Goal: Contribute content: Contribute content

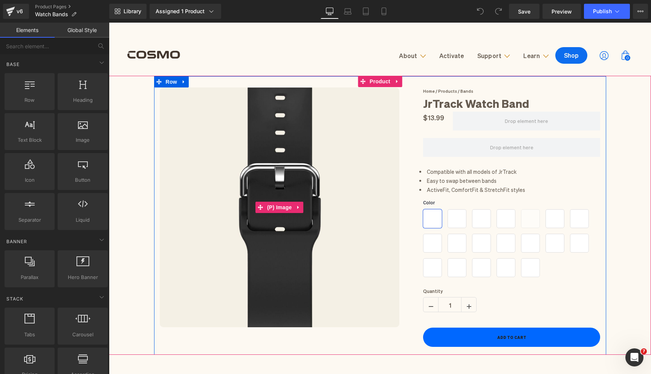
scroll to position [18, 0]
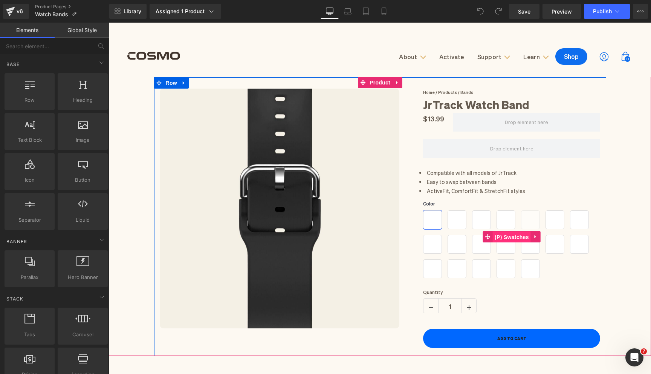
click at [508, 236] on span "(P) Swatches" at bounding box center [512, 236] width 38 height 11
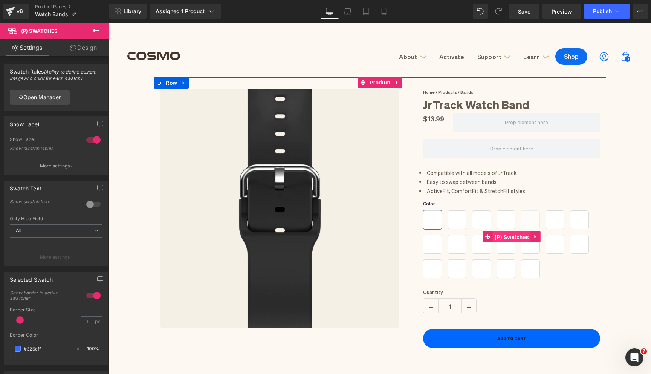
click at [521, 241] on span "(P) Swatches" at bounding box center [512, 236] width 38 height 11
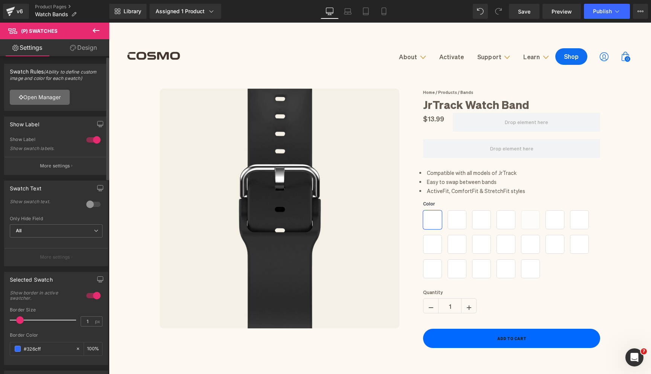
click at [52, 101] on link "Open Manager" at bounding box center [40, 97] width 60 height 15
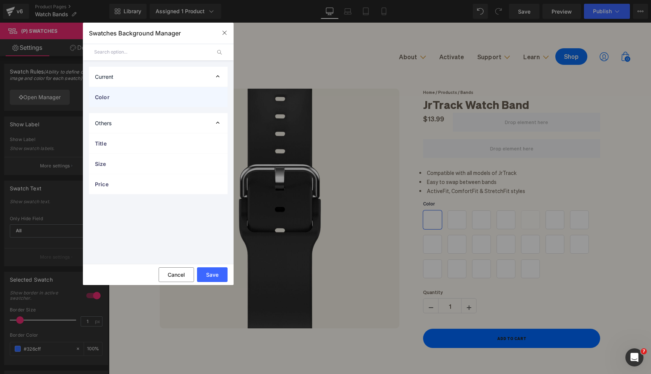
click at [0, 0] on span "Color" at bounding box center [0, 0] width 0 height 0
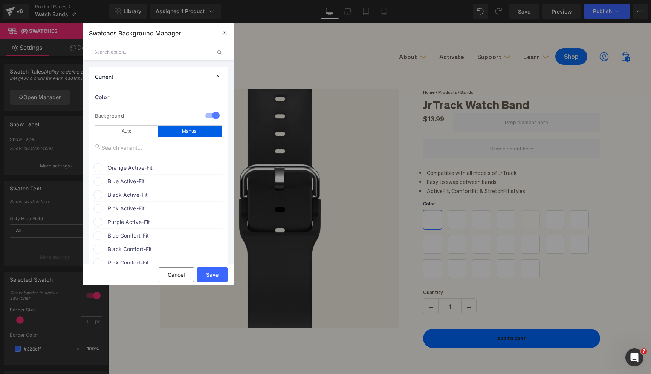
click at [422, 71] on span at bounding box center [422, 69] width 1 height 3
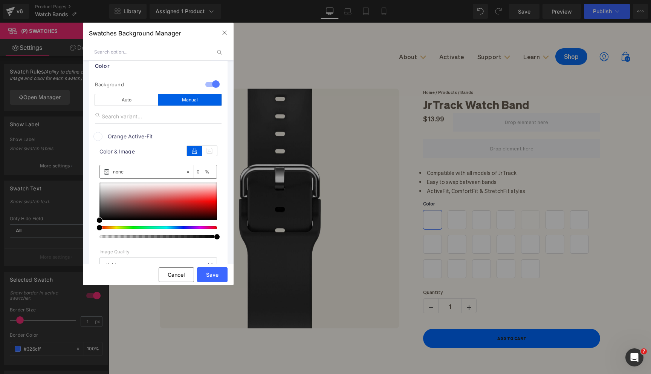
scroll to position [32, 0]
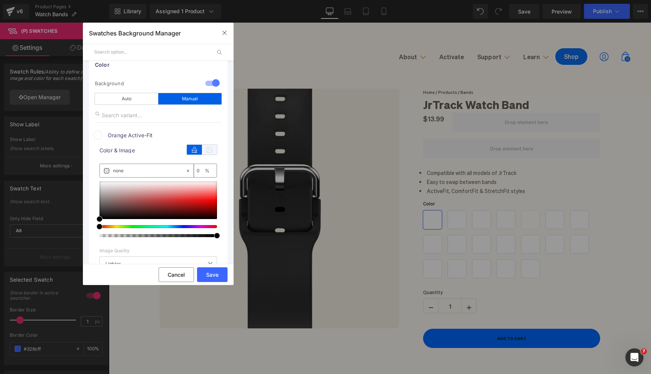
click at [204, 151] on icon at bounding box center [209, 150] width 15 height 10
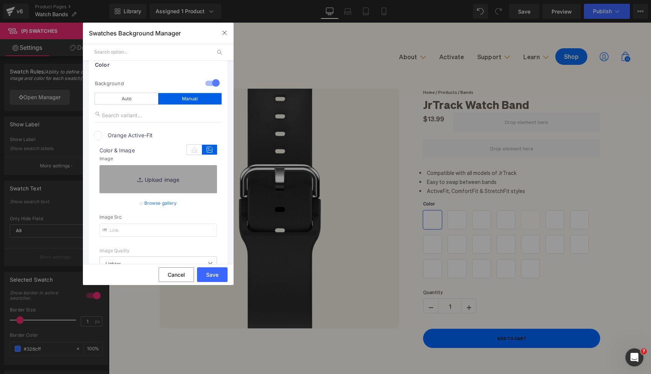
click at [171, 203] on link "Browse gallery" at bounding box center [160, 202] width 33 height 13
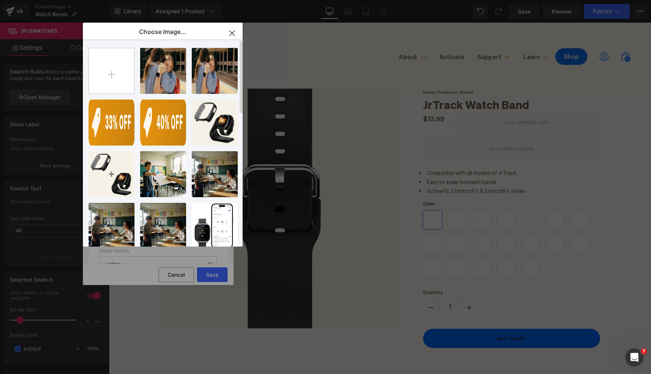
click at [118, 78] on input "file" at bounding box center [111, 70] width 45 height 45
type input "C:\fakepath\5_11715719-4ecb-4405-a685-15c6507d04e2_430x.webp"
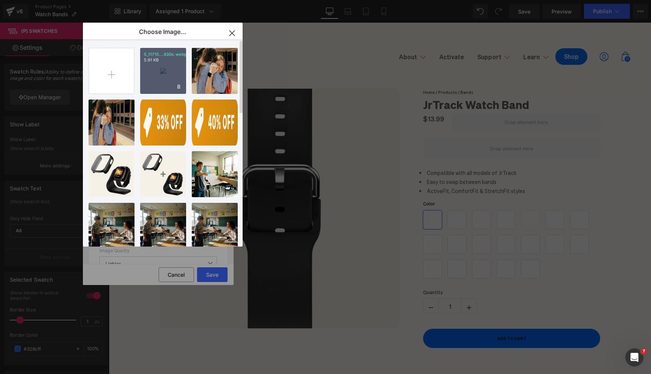
click at [157, 76] on div "5_11715...430x.webp 5.91 KB" at bounding box center [163, 71] width 46 height 46
type input "[URL][DOMAIN_NAME]"
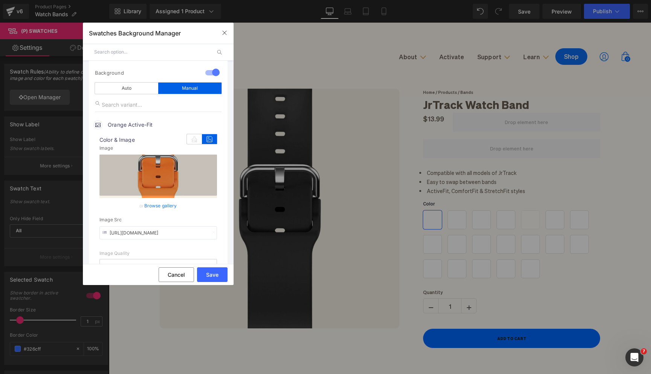
scroll to position [116, 0]
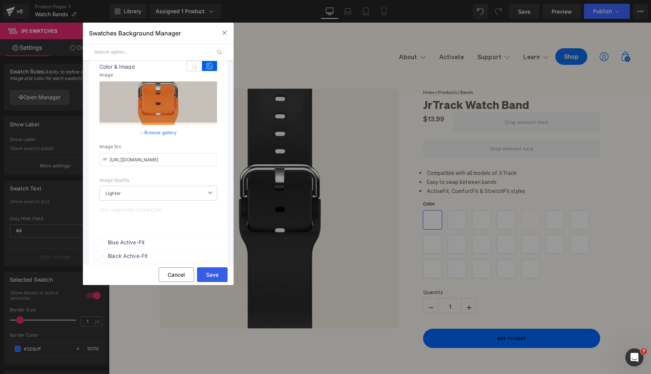
click at [213, 274] on button "Save" at bounding box center [212, 274] width 31 height 15
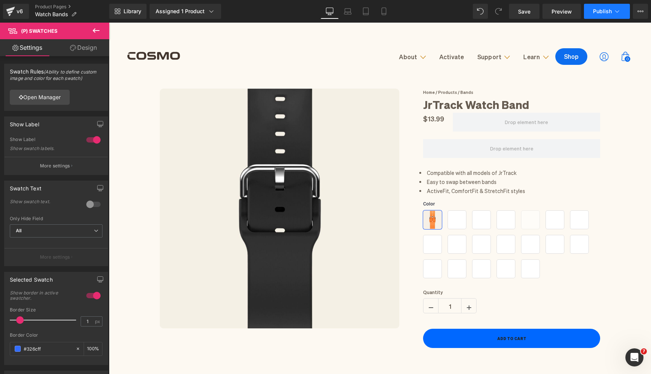
click at [600, 12] on span "Publish" at bounding box center [602, 11] width 19 height 6
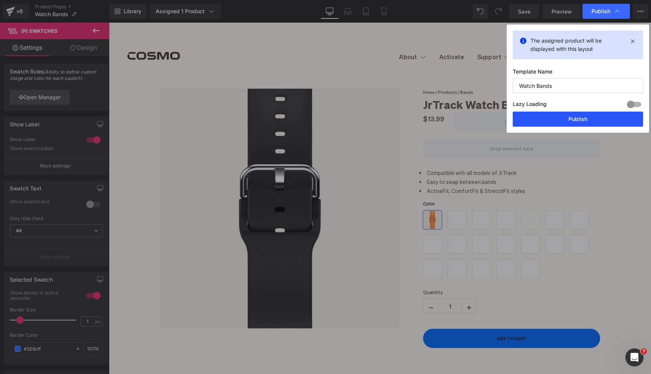
click at [566, 119] on button "Publish" at bounding box center [578, 119] width 130 height 15
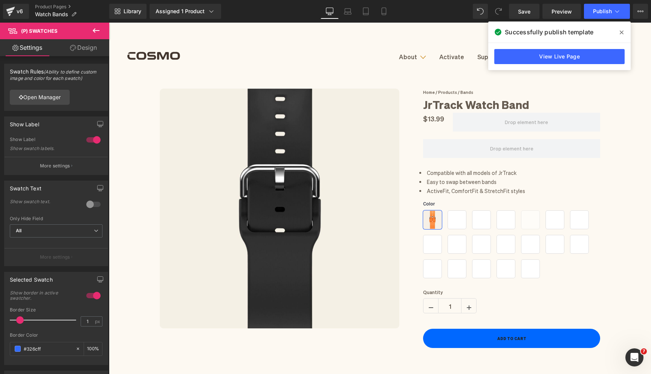
click at [624, 29] on span at bounding box center [622, 32] width 12 height 12
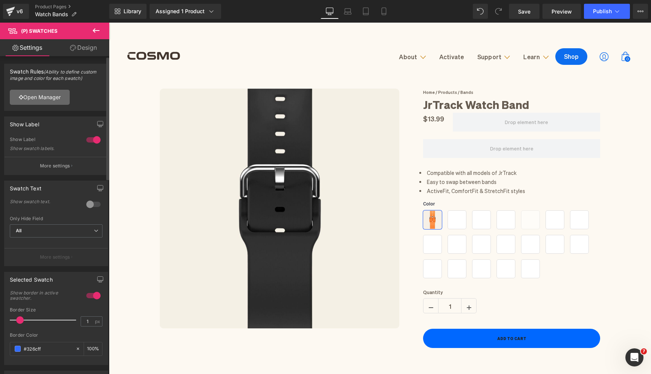
click at [53, 95] on link "Open Manager" at bounding box center [40, 97] width 60 height 15
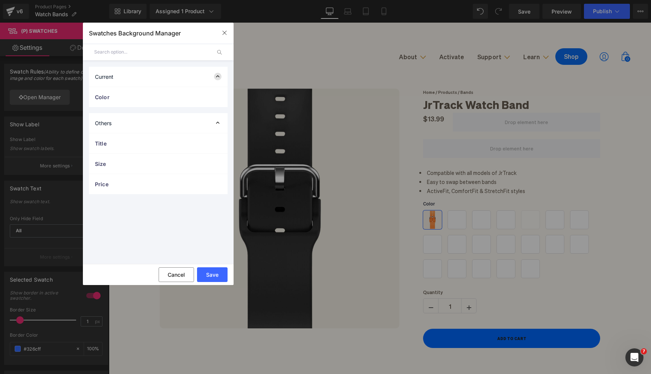
click at [220, 77] on icon at bounding box center [218, 77] width 8 height 8
click at [197, 96] on span "Color" at bounding box center [151, 97] width 112 height 8
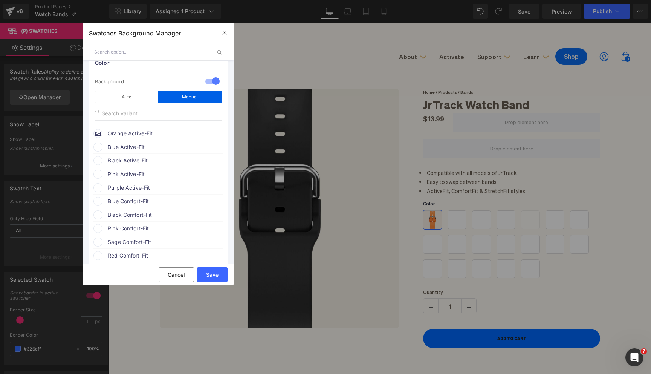
scroll to position [38, 0]
click at [150, 145] on span "Blue Active-Fit" at bounding box center [165, 143] width 115 height 9
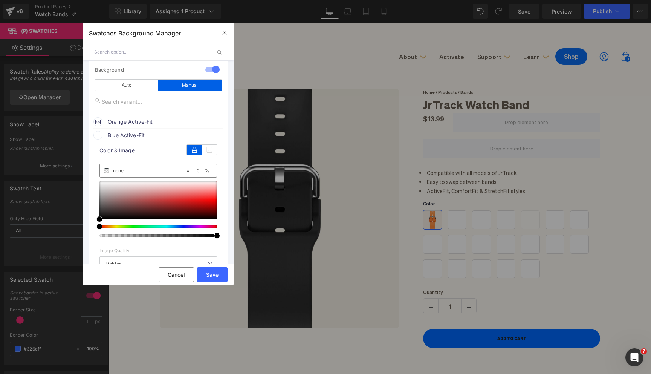
scroll to position [49, 0]
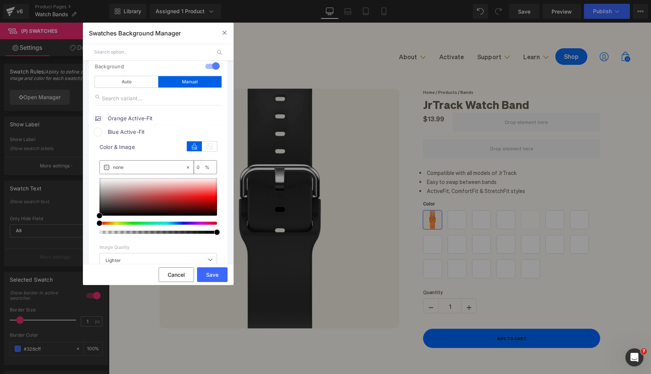
click at [151, 134] on span "Blue Active-Fit" at bounding box center [165, 131] width 115 height 9
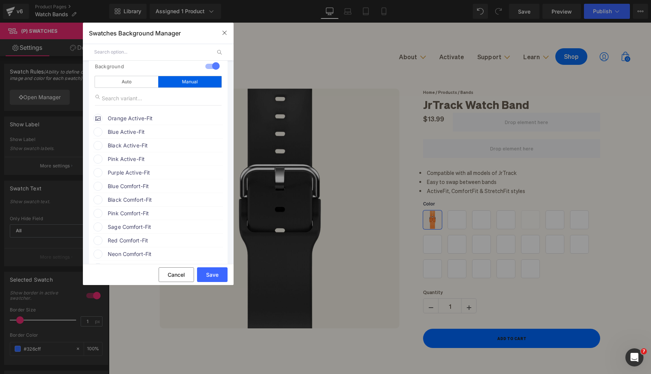
click at [156, 132] on span "Blue Active-Fit" at bounding box center [165, 131] width 115 height 9
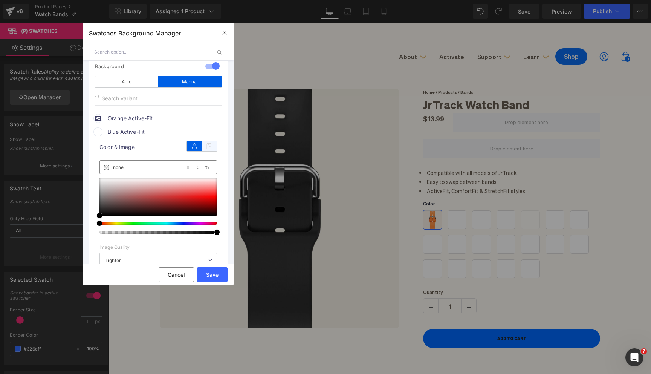
click at [208, 150] on icon at bounding box center [209, 146] width 15 height 10
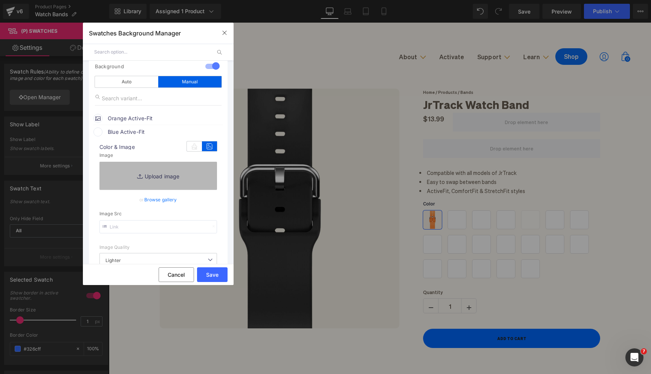
click at [158, 172] on link "Replace Image" at bounding box center [158, 176] width 118 height 28
type input "C:\fakepath\2_f6d27efc-06d7-4823-91c5-740d0104612f_430x.webp"
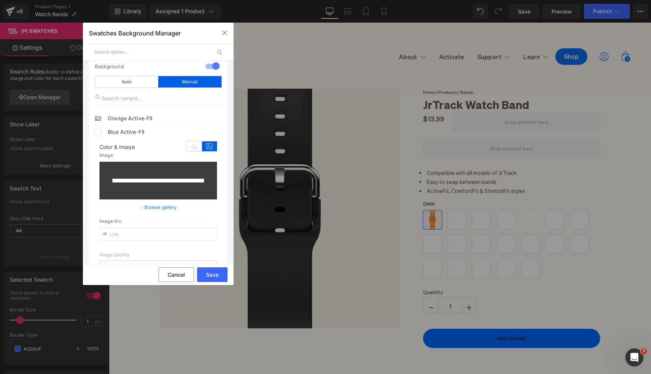
type input "[URL][DOMAIN_NAME]"
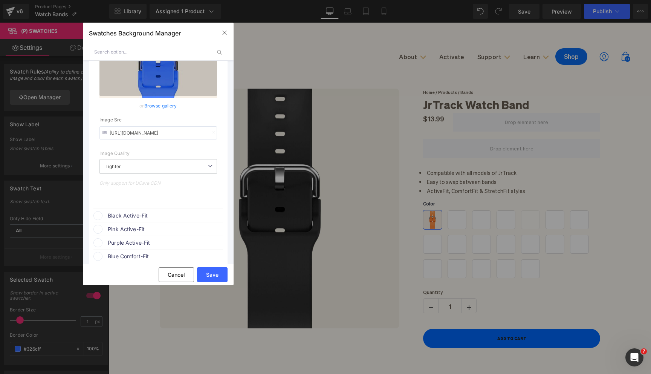
scroll to position [158, 0]
click at [134, 213] on span "Black Active-Fit" at bounding box center [165, 213] width 115 height 9
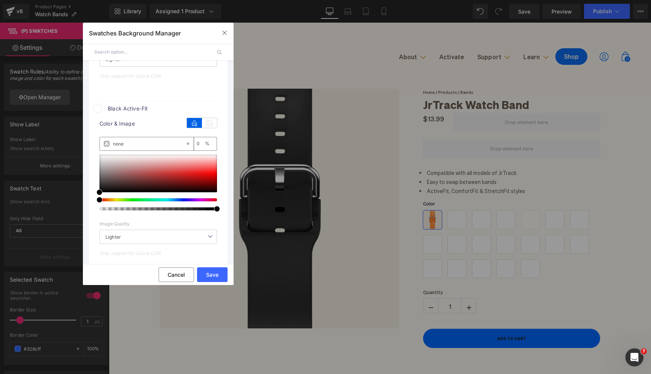
scroll to position [323, 0]
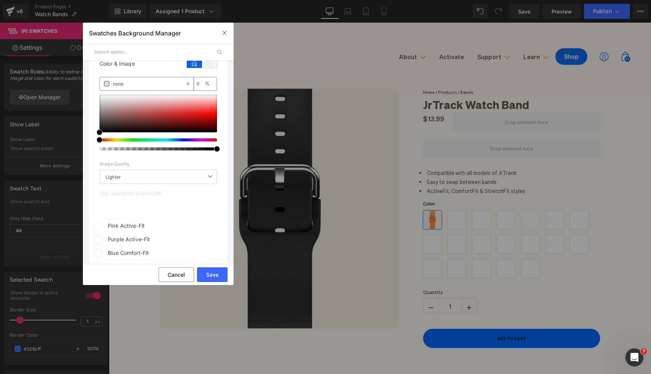
click at [207, 64] on icon at bounding box center [209, 63] width 15 height 10
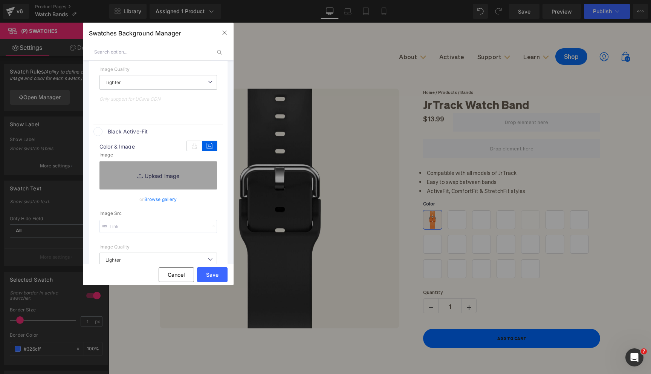
scroll to position [245, 0]
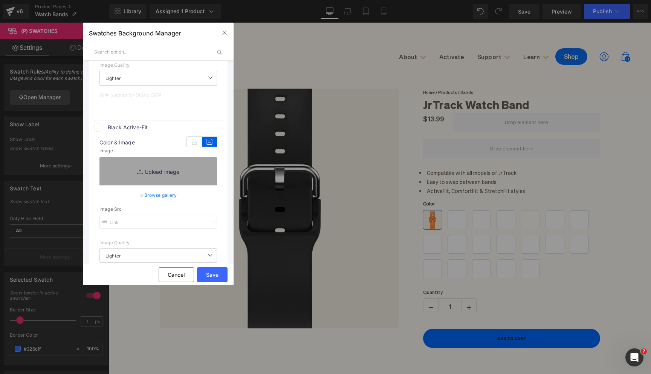
click at [156, 194] on link "Browse gallery" at bounding box center [160, 194] width 33 height 13
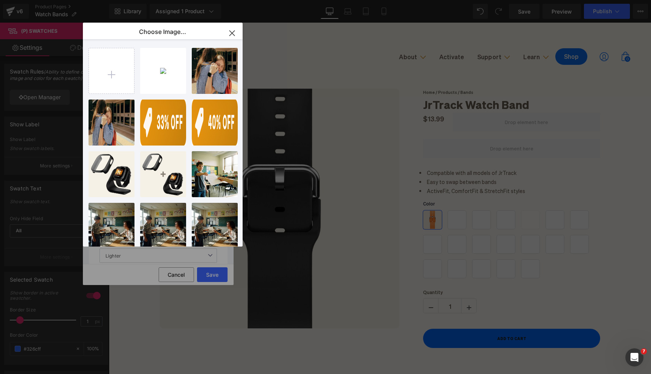
click at [229, 35] on icon "button" at bounding box center [232, 33] width 12 height 12
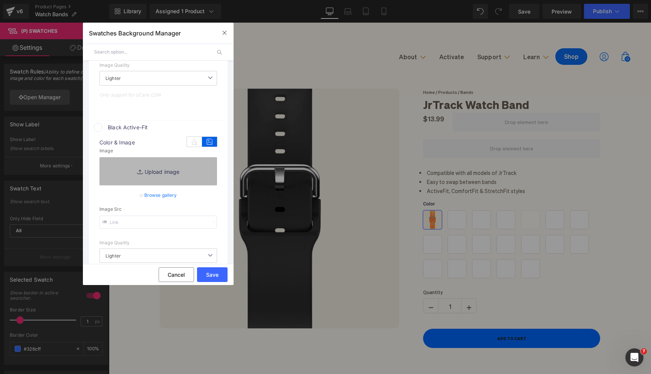
click at [169, 173] on link "Replace Image" at bounding box center [158, 171] width 118 height 28
type input "C:\fakepath\1_4002c214-06d7-46ce-9c81-c77c0d773b2c_430x.webp"
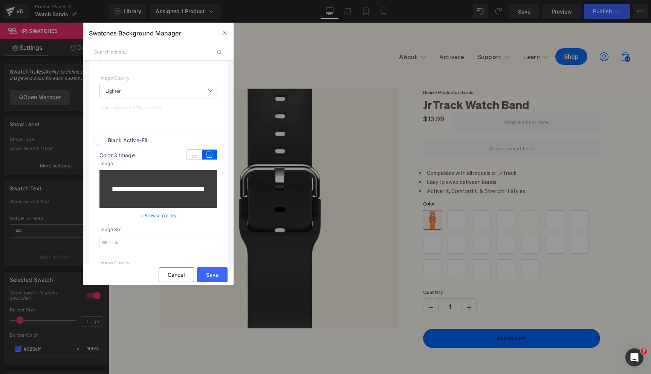
type input "[URL][DOMAIN_NAME]"
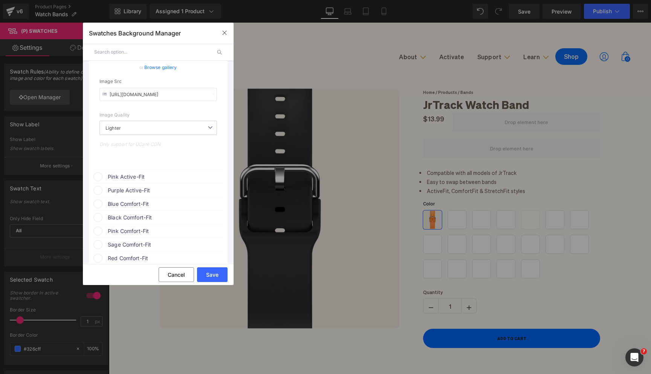
scroll to position [430, 0]
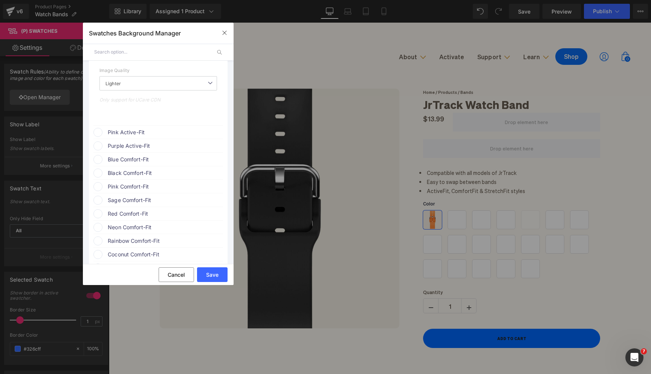
click at [135, 132] on span "Pink Active-Fit" at bounding box center [165, 132] width 115 height 9
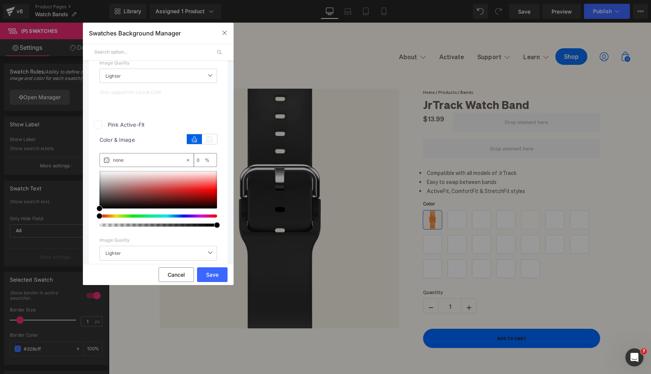
scroll to position [438, 0]
click at [206, 140] on icon at bounding box center [209, 139] width 15 height 10
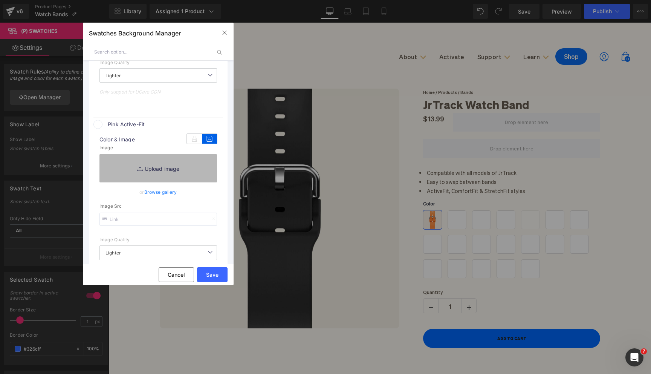
click at [164, 173] on link "Replace Image" at bounding box center [158, 168] width 118 height 28
type input "C:\fakepath\4_12ceaa0c-0303-4c19-b247-28d73ceffb89_430x.webp"
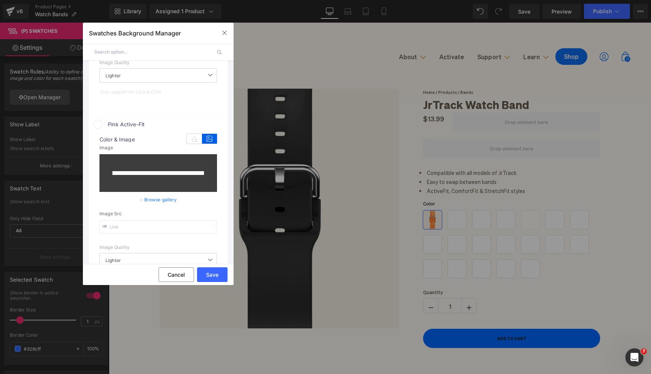
type input "[URL][DOMAIN_NAME]"
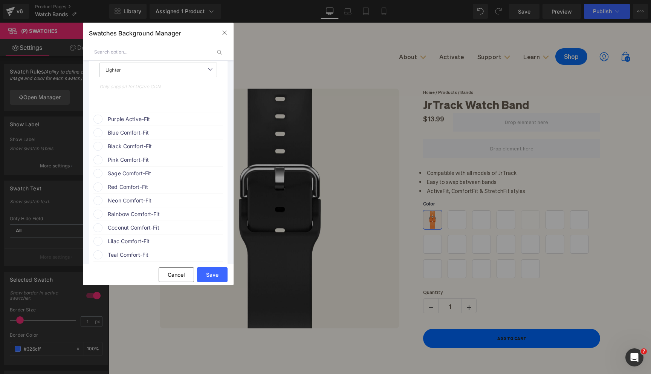
scroll to position [635, 0]
click at [149, 119] on span "Purple Active-Fit" at bounding box center [165, 117] width 115 height 9
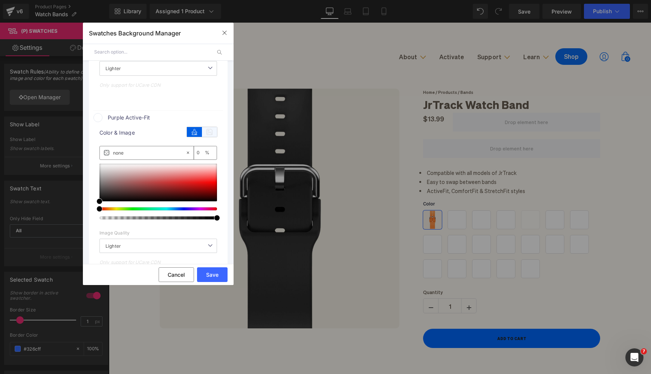
click at [203, 131] on icon at bounding box center [209, 132] width 15 height 10
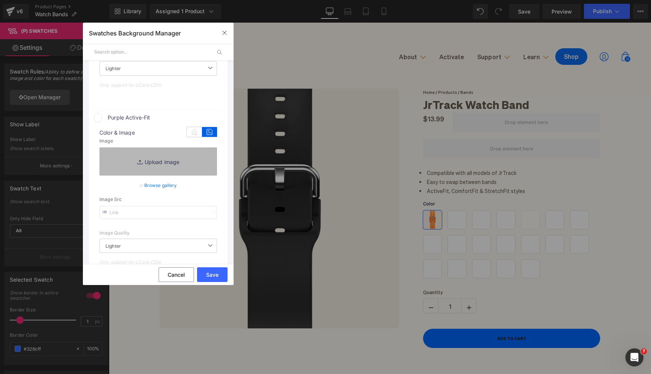
click at [162, 164] on link "Replace Image" at bounding box center [158, 161] width 118 height 28
click at [163, 168] on link "Replace Image" at bounding box center [158, 161] width 118 height 28
type input "C:\fakepath\3_77d237f6-55d3-4dca-bbce-4e8b60876864_430x.webp"
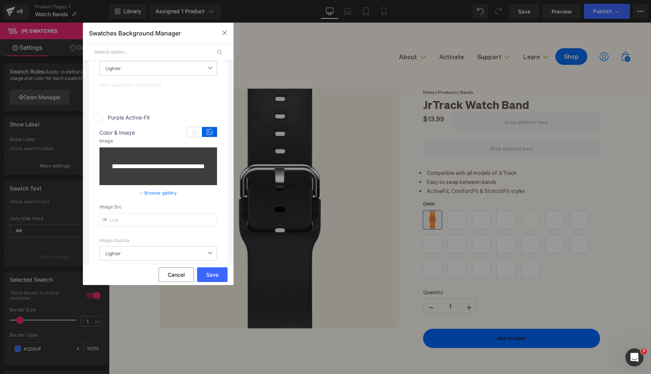
type input "[URL][DOMAIN_NAME]"
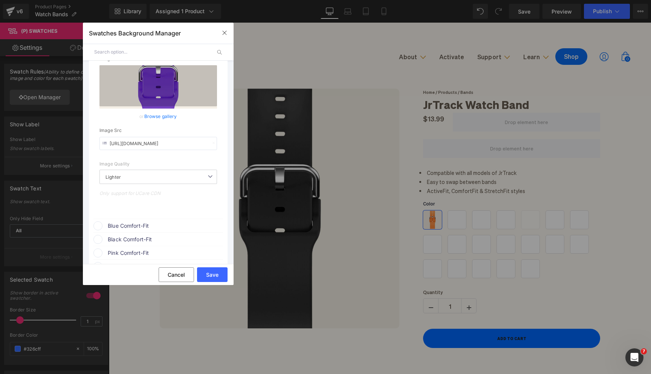
scroll to position [812, 0]
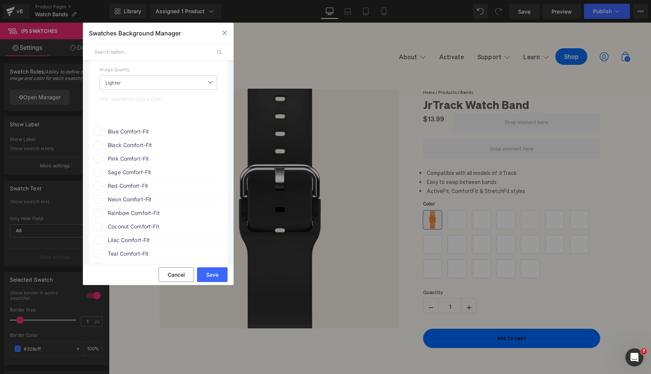
click at [146, 130] on span "Blue Comfort-Fit" at bounding box center [165, 131] width 115 height 9
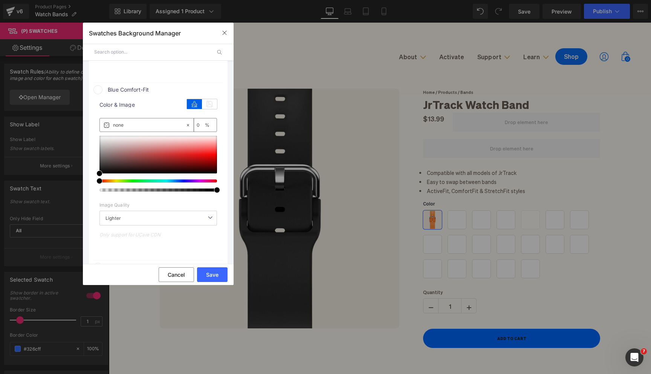
scroll to position [865, 0]
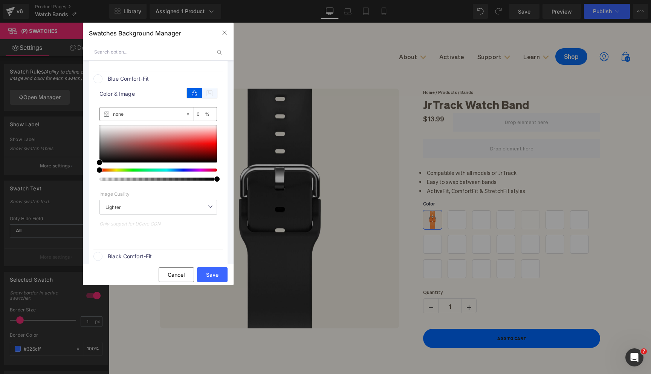
click at [204, 96] on icon at bounding box center [209, 93] width 15 height 10
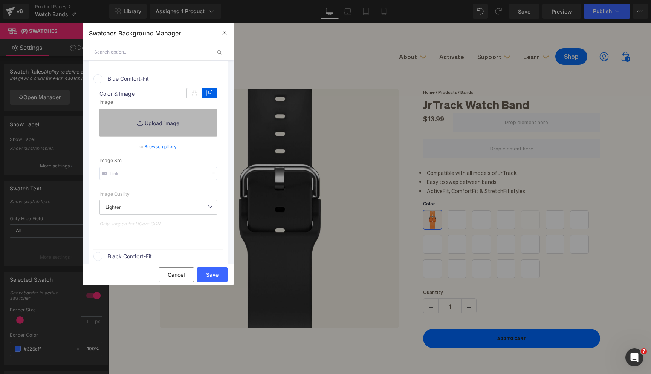
click at [167, 128] on link "Replace Image" at bounding box center [158, 123] width 118 height 28
type input "C:\fakepath\6_dc363350-0ee9-4d64-9eca-395eeafafe98_430x.webp"
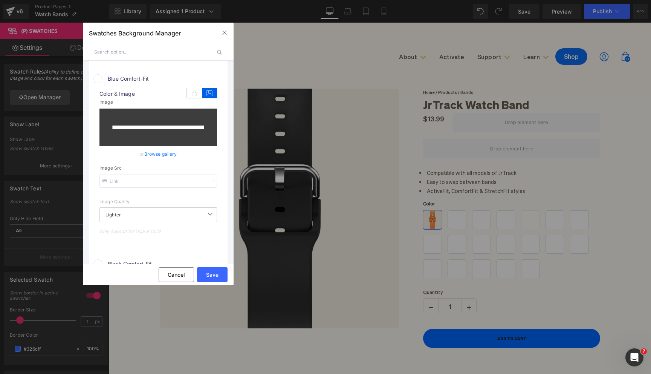
type input "[URL][DOMAIN_NAME]"
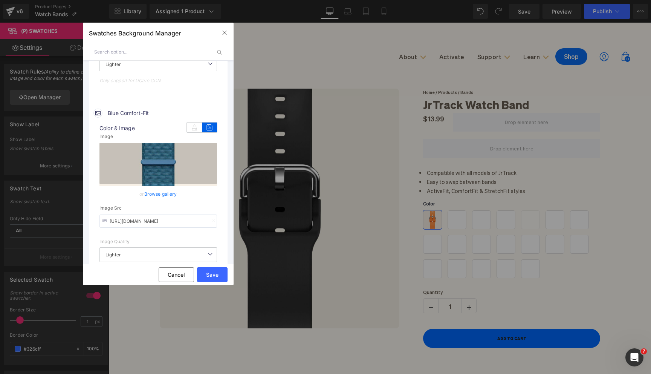
scroll to position [958, 0]
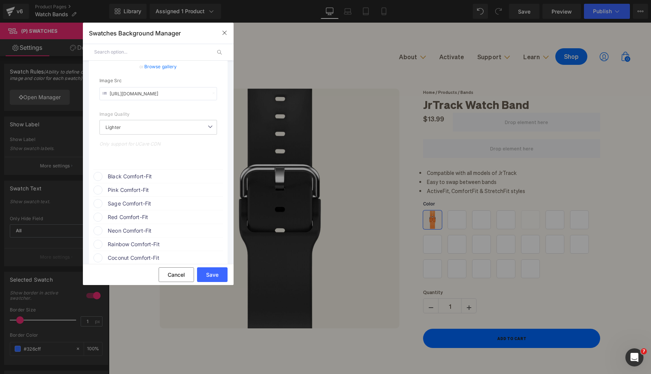
click at [156, 177] on span "Black Comfort-Fit" at bounding box center [165, 176] width 115 height 9
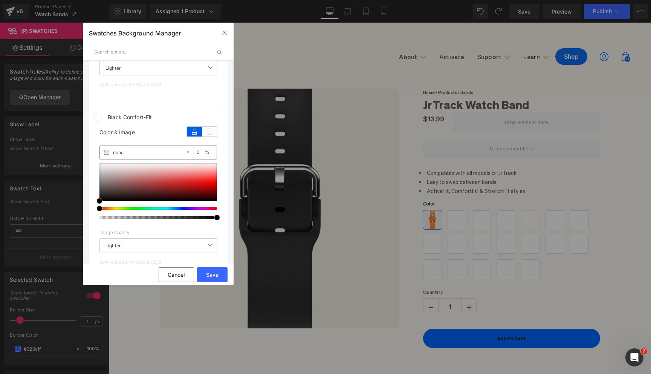
scroll to position [1018, 0]
click at [208, 135] on icon at bounding box center [209, 131] width 15 height 10
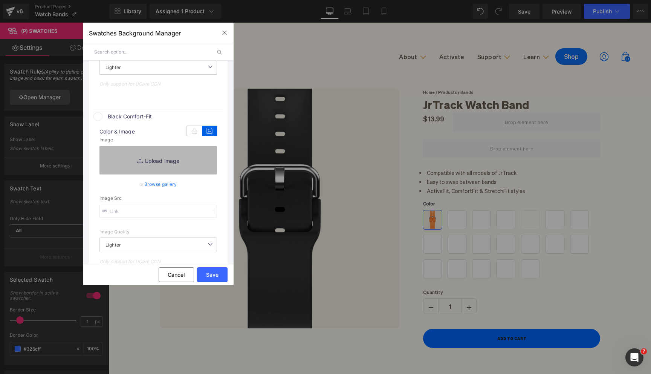
click at [170, 162] on link "Replace Image" at bounding box center [158, 160] width 118 height 28
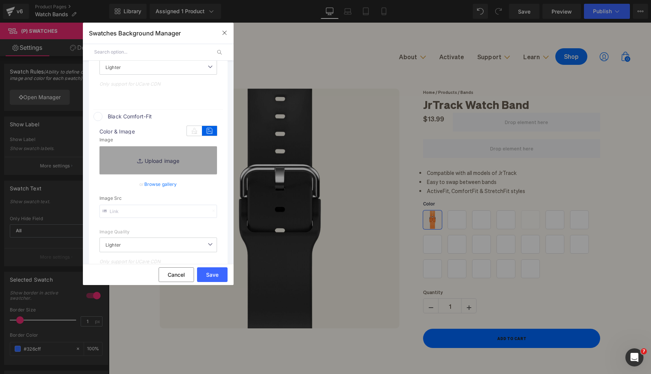
type input "C:\fakepath\8_661a90f8-16db-40e5-8c95-d0f41e8bd445_430x.jpg"
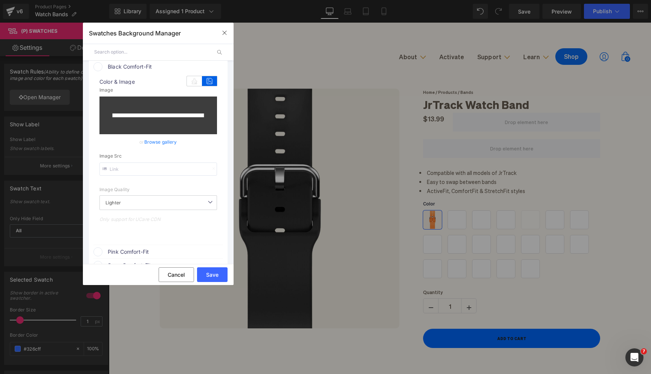
type input "[URL][DOMAIN_NAME]"
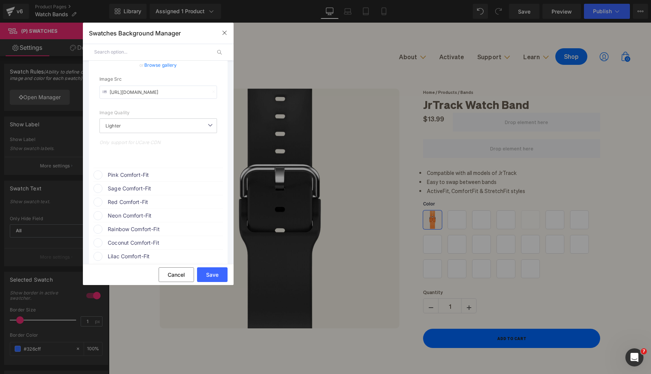
scroll to position [1160, 0]
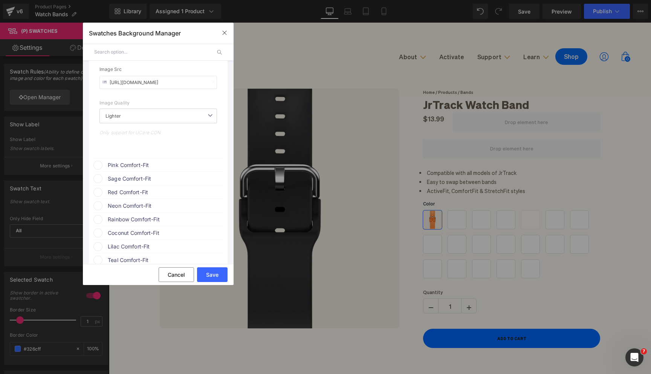
click at [157, 170] on span "Pink Comfort-Fit" at bounding box center [165, 165] width 115 height 9
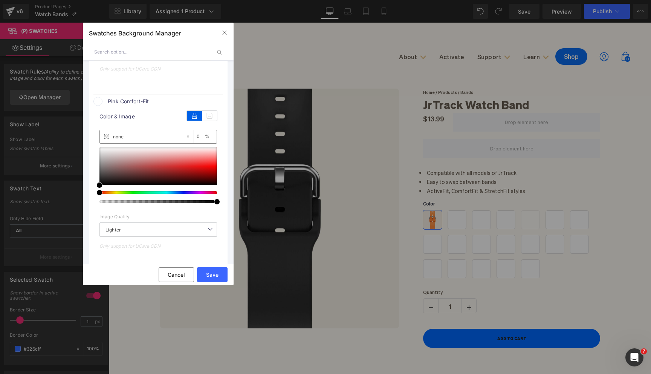
scroll to position [1226, 0]
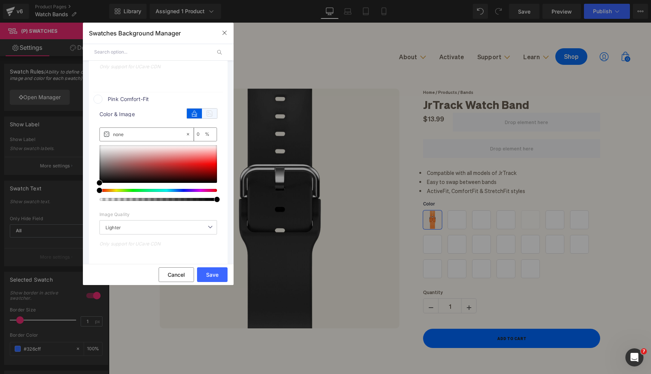
click at [207, 118] on icon at bounding box center [209, 114] width 15 height 10
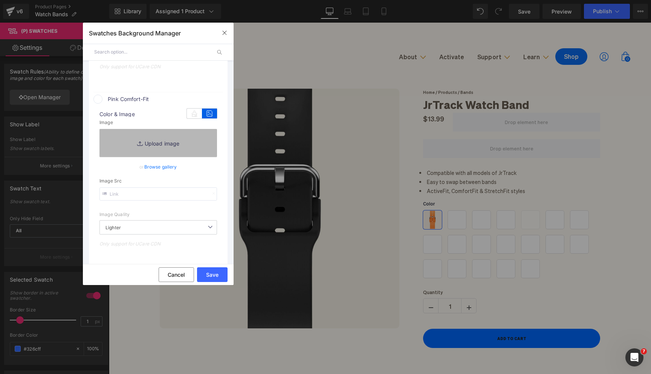
click at [162, 145] on link "Replace Image" at bounding box center [158, 143] width 118 height 28
click at [165, 146] on link "Replace Image" at bounding box center [158, 143] width 118 height 28
click at [166, 173] on link "Browse gallery" at bounding box center [160, 166] width 33 height 13
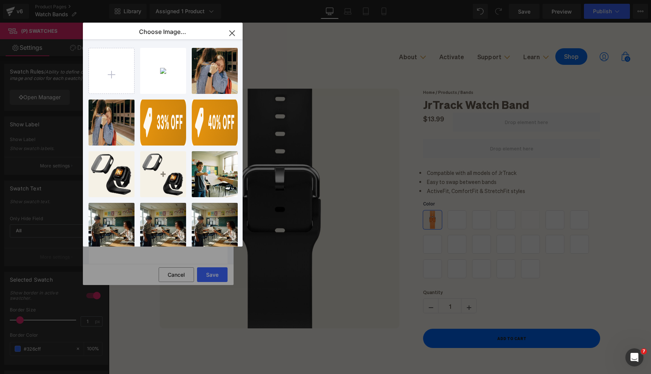
click at [234, 32] on icon "button" at bounding box center [232, 33] width 12 height 12
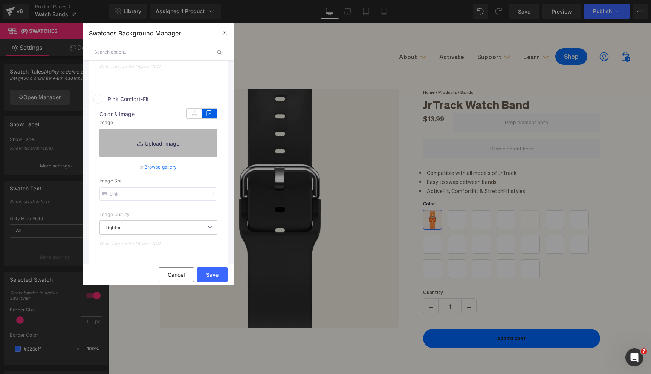
click at [161, 142] on link "Replace Image" at bounding box center [158, 143] width 118 height 28
type input "C:\fakepath\7_a0f24004-ba41-4b7f-94fa-cc6d5ace988c_430x.webp"
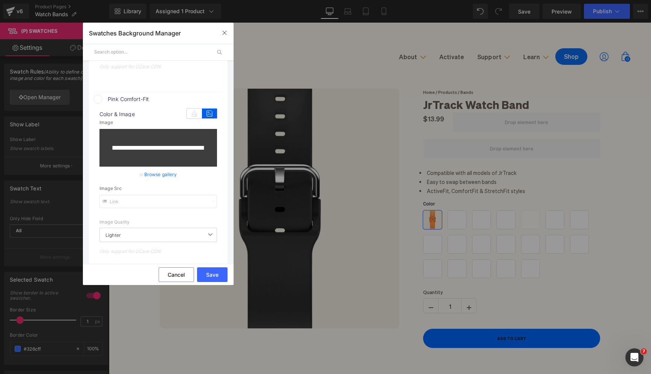
type input "[URL][DOMAIN_NAME]"
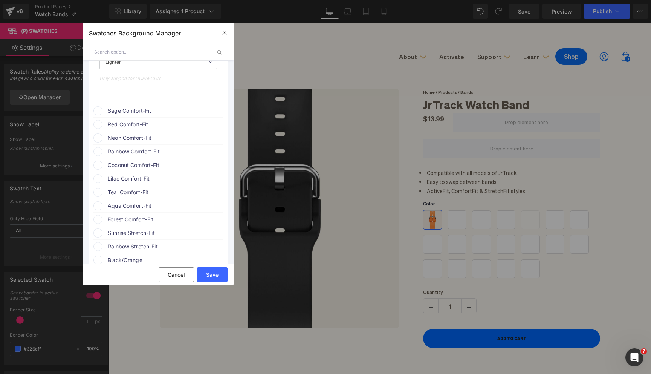
scroll to position [1400, 0]
click at [115, 115] on span "Sage Comfort-Fit" at bounding box center [165, 115] width 115 height 9
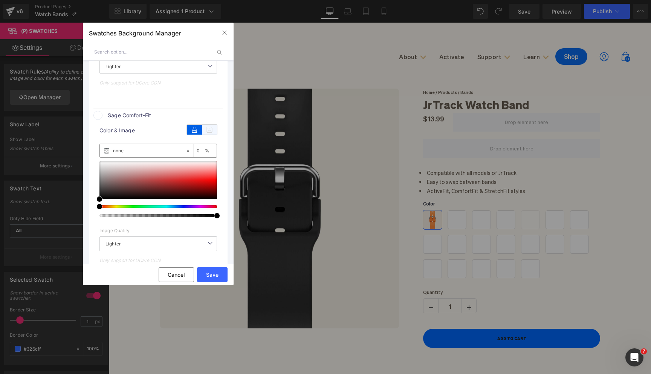
click at [205, 132] on icon at bounding box center [209, 130] width 15 height 10
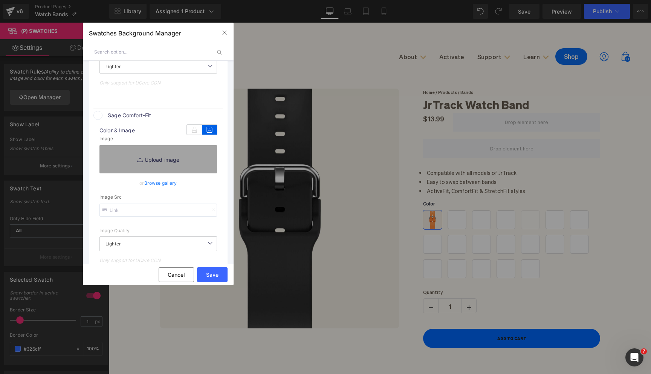
click at [171, 185] on link "Browse gallery" at bounding box center [160, 182] width 33 height 13
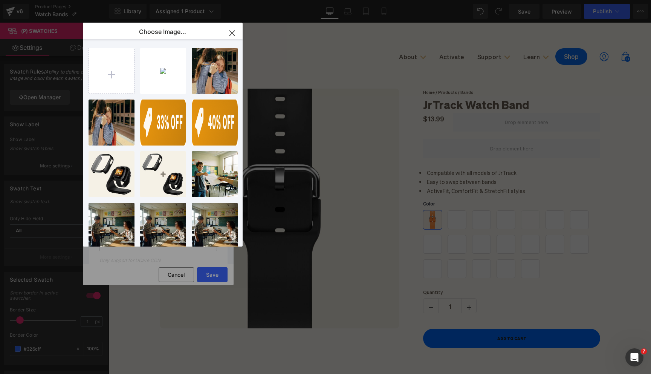
click at [232, 35] on icon "button" at bounding box center [232, 33] width 12 height 12
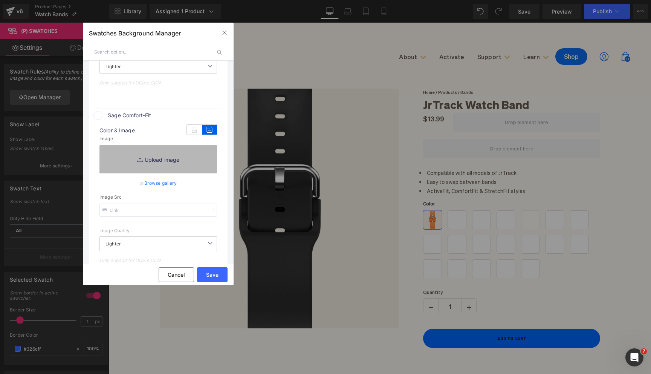
click at [144, 162] on link "Replace Image" at bounding box center [158, 159] width 118 height 28
click at [170, 161] on link "Replace Image" at bounding box center [158, 159] width 118 height 28
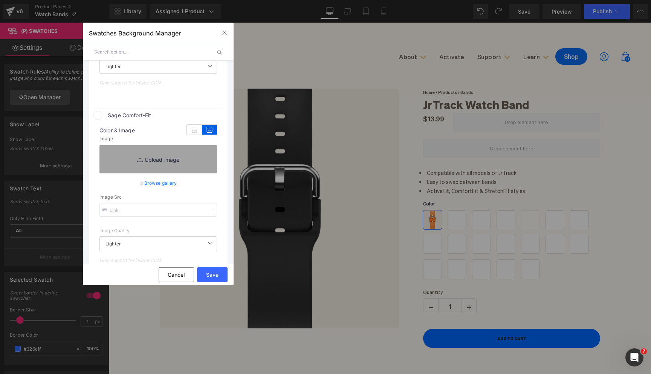
type input "C:\fakepath\12_417592b0-1796-409b-88b9-80f82a04d354_430x.webp"
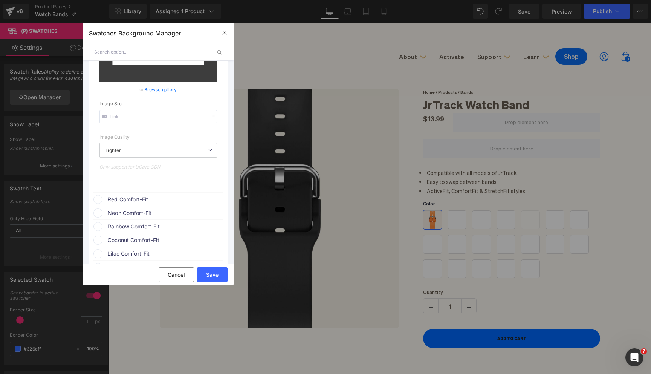
type input "[URL][DOMAIN_NAME]"
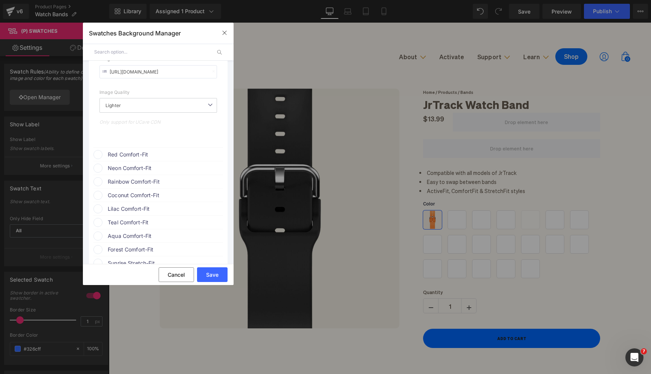
scroll to position [1556, 0]
click at [220, 275] on button "Save" at bounding box center [212, 274] width 31 height 15
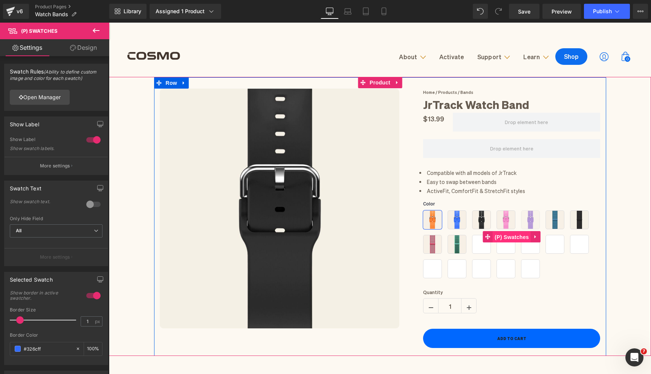
click at [510, 235] on span "(P) Swatches" at bounding box center [512, 236] width 38 height 11
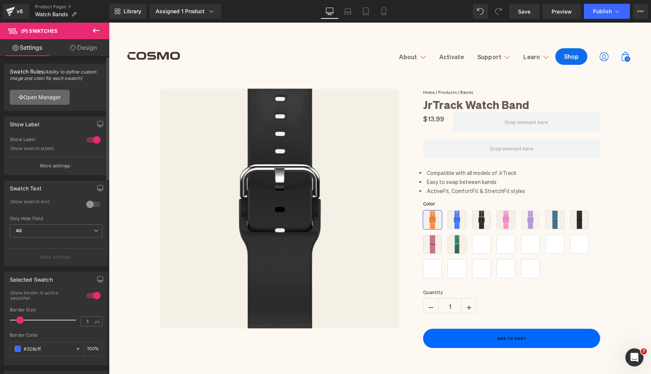
click at [50, 101] on link "Open Manager" at bounding box center [40, 97] width 60 height 15
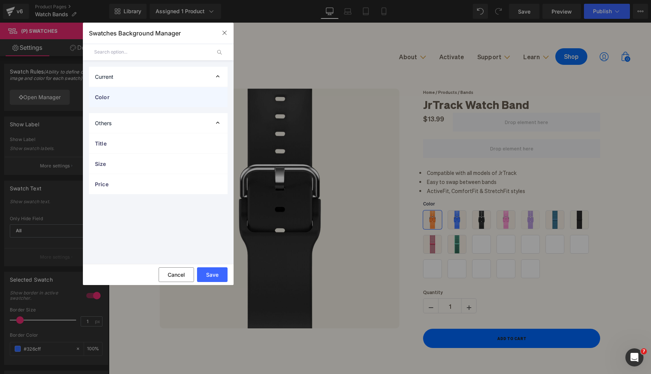
click at [137, 98] on span "Color" at bounding box center [151, 97] width 112 height 8
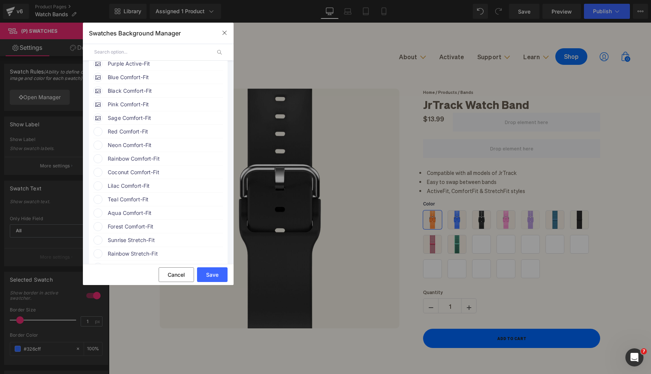
scroll to position [159, 0]
click at [147, 135] on span "Red Comfort-Fit" at bounding box center [165, 130] width 115 height 9
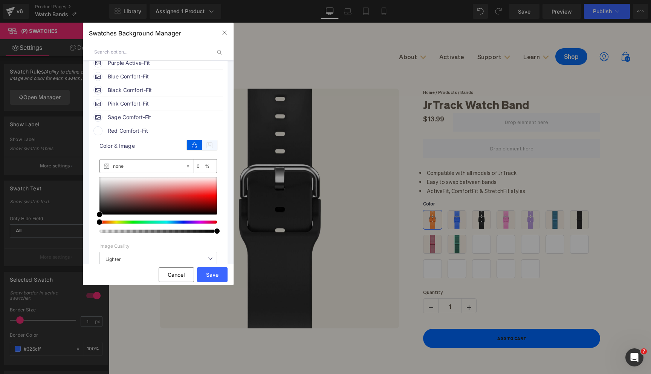
click at [204, 148] on icon at bounding box center [209, 145] width 15 height 10
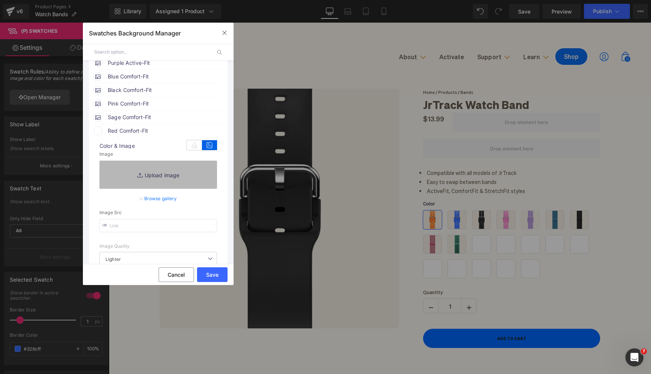
click at [164, 184] on link "Replace Image" at bounding box center [158, 175] width 118 height 28
click at [158, 177] on link "Replace Image" at bounding box center [158, 175] width 118 height 28
type input "C:\fakepath\9_517d2681-f81c-44d9-b73c-f6b4b4d5e1c2_430x.webp"
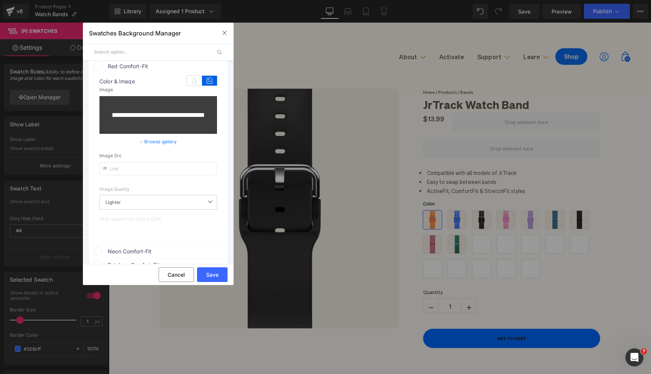
scroll to position [224, 0]
type input "[URL][DOMAIN_NAME]"
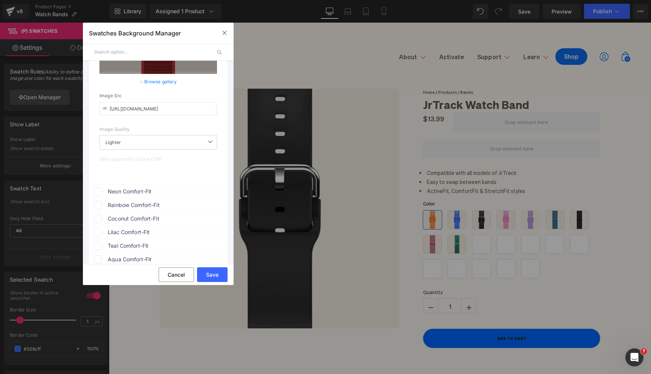
scroll to position [326, 0]
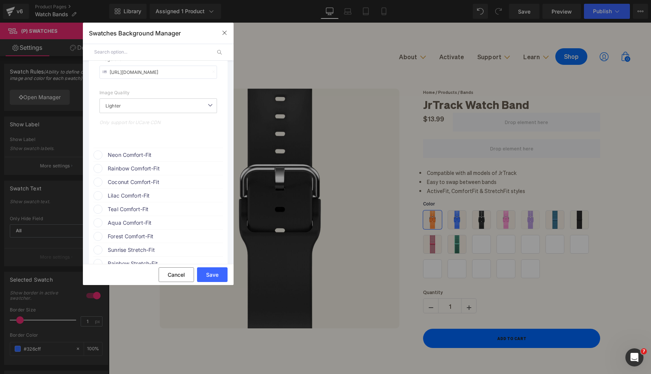
click at [160, 158] on span "Neon Comfort-Fit" at bounding box center [165, 154] width 115 height 9
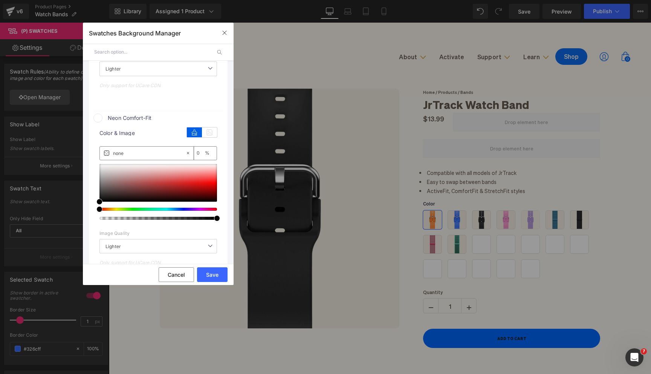
scroll to position [366, 0]
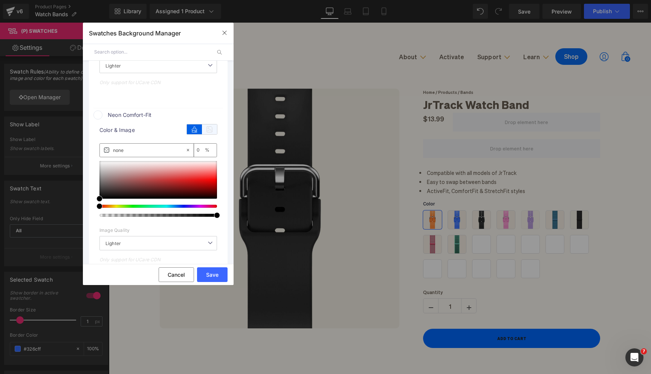
click at [207, 134] on icon at bounding box center [209, 129] width 15 height 10
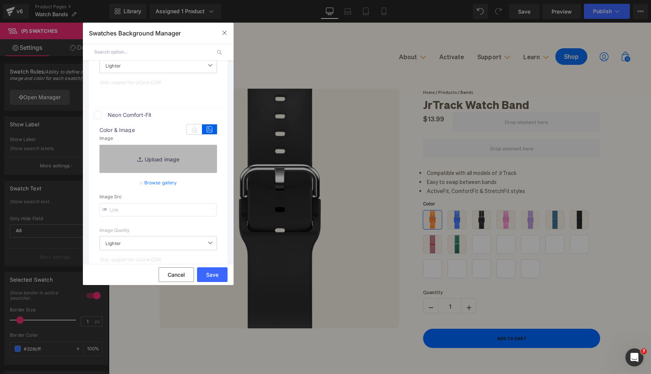
click at [164, 159] on link "Replace Image" at bounding box center [158, 159] width 118 height 28
type input "C:\fakepath\10_6922e96d-d5f6-4902-8487-2677b2ef60f7_430x.webp"
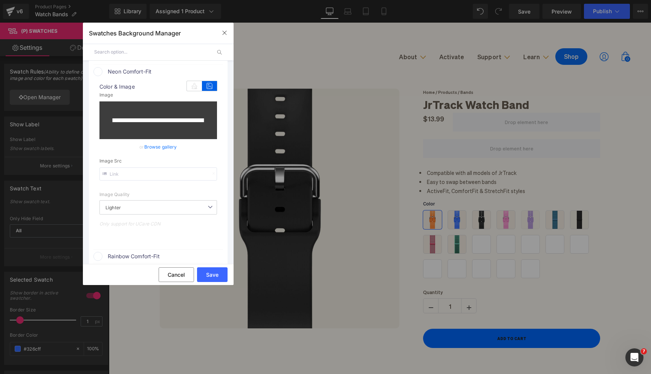
scroll to position [410, 0]
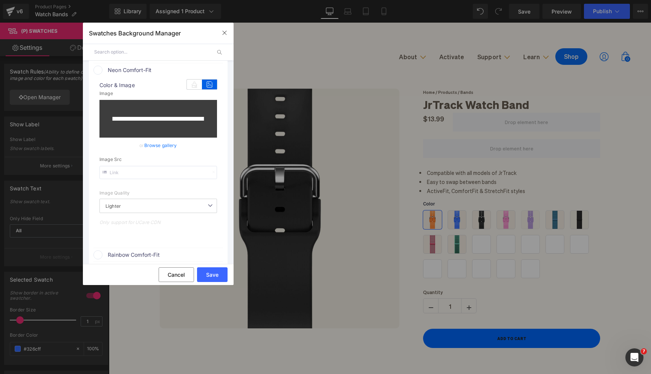
type input "[URL][DOMAIN_NAME]"
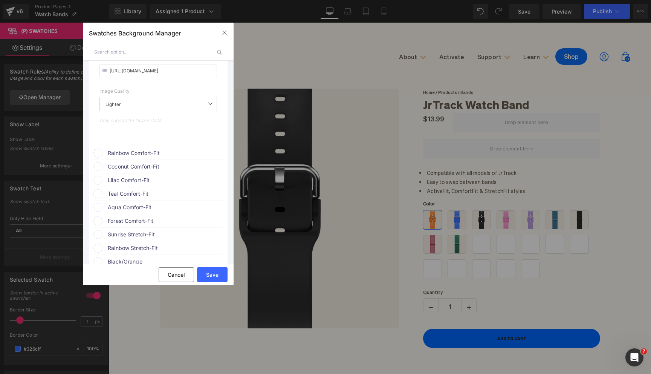
scroll to position [524, 0]
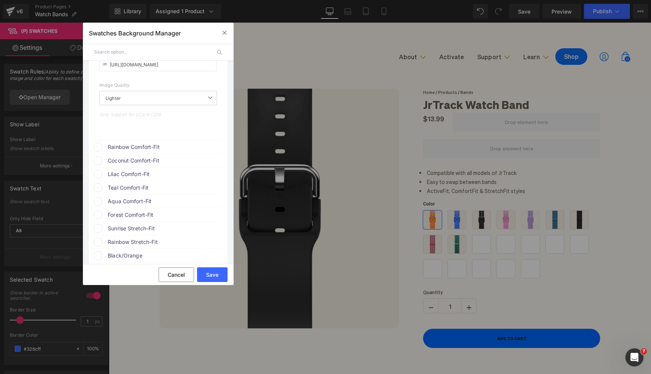
click at [145, 151] on span "Rainbow Comfort-Fit" at bounding box center [165, 146] width 115 height 9
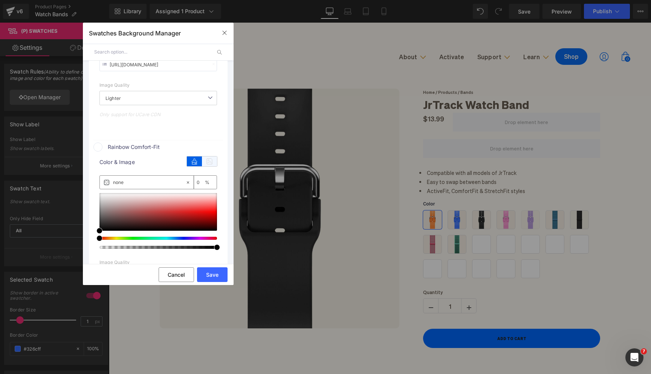
click at [206, 164] on icon at bounding box center [209, 161] width 15 height 10
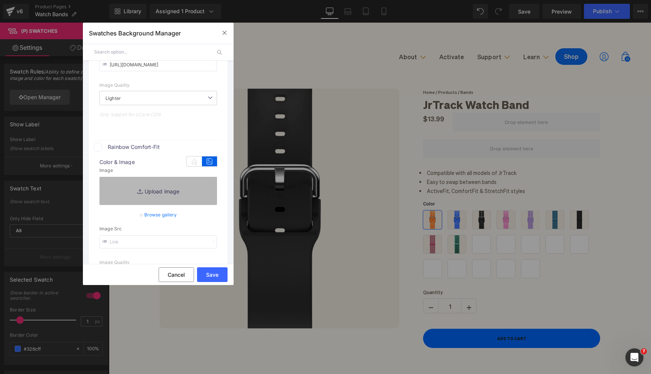
click at [173, 185] on link "Replace Image" at bounding box center [158, 191] width 118 height 28
click at [162, 198] on link "Replace Image" at bounding box center [158, 191] width 118 height 28
type input "C:\fakepath\11_459a3a90-7d73-4179-bdd7-8da09065907a_430x.webp"
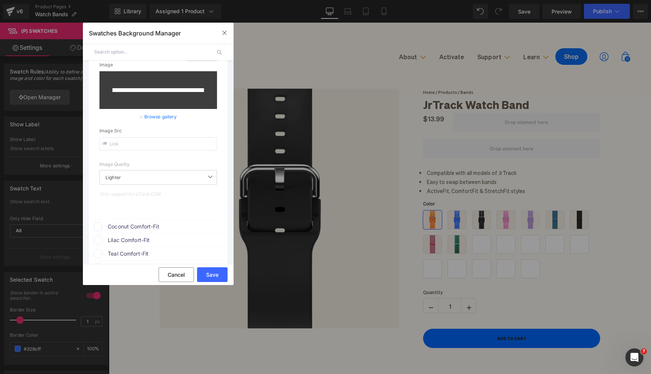
scroll to position [630, 0]
type input "[URL][DOMAIN_NAME]"
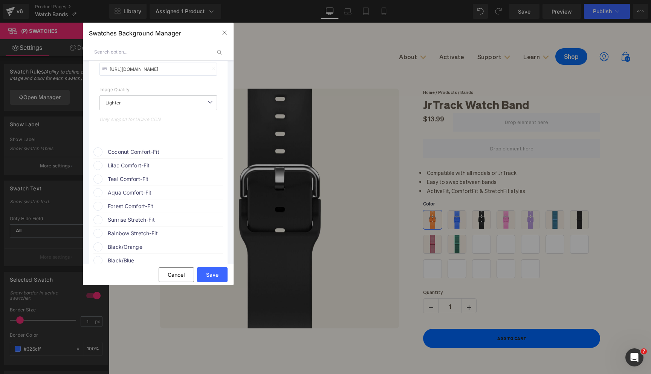
scroll to position [715, 0]
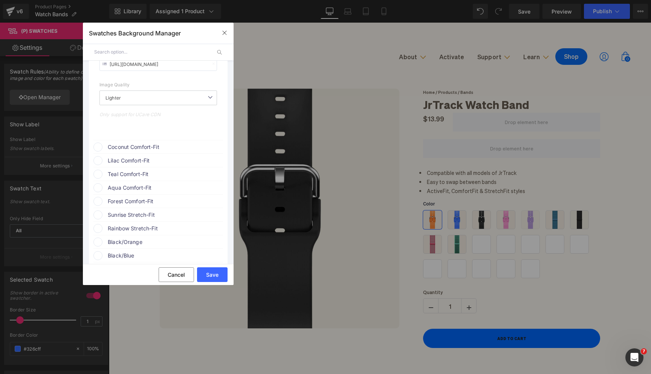
click at [148, 151] on span "Coconut Comfort-Fit" at bounding box center [165, 146] width 115 height 9
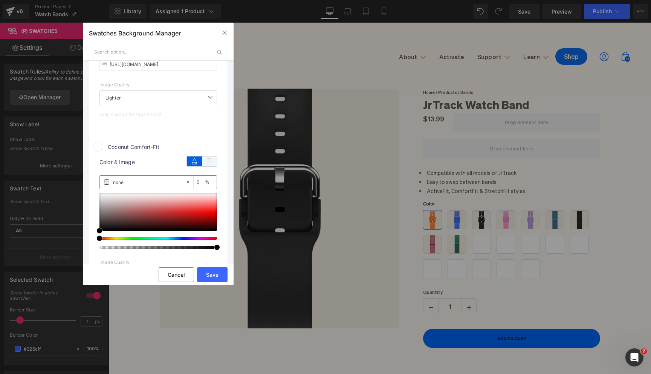
click at [208, 165] on icon at bounding box center [209, 161] width 15 height 10
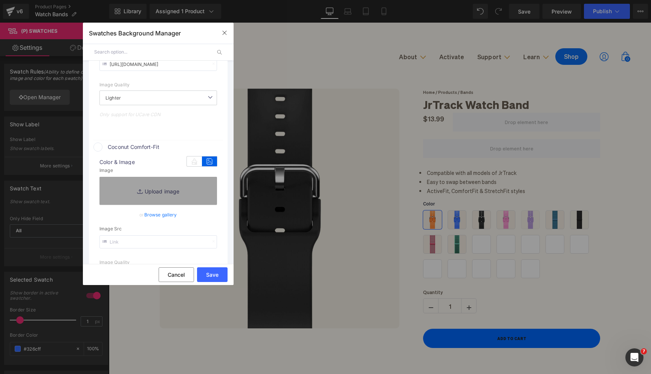
click at [208, 165] on icon at bounding box center [209, 161] width 15 height 10
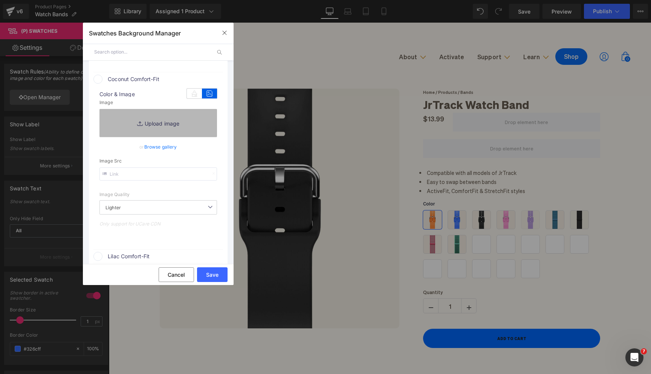
click at [170, 129] on link "Replace Image" at bounding box center [158, 123] width 118 height 28
type input "C:\fakepath\16_e7712ffe-50c5-435e-a83b-d26335fbaf77_430x.webp"
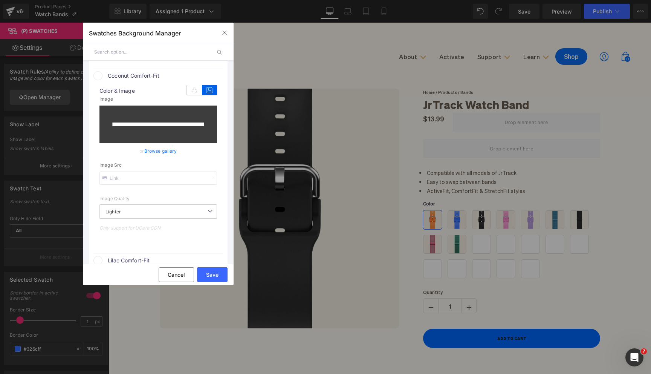
type input "[URL][DOMAIN_NAME]"
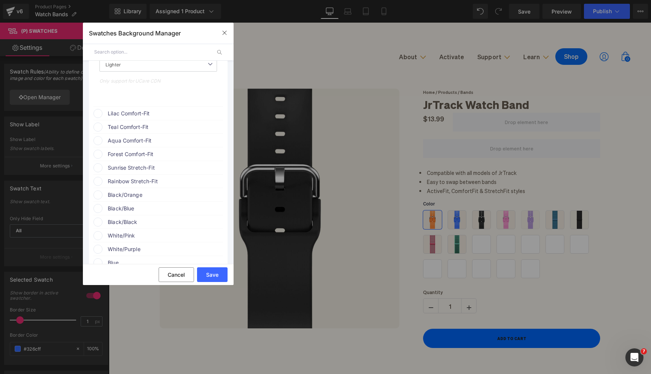
scroll to position [942, 0]
click at [140, 114] on span "Lilac Comfort-Fit" at bounding box center [165, 109] width 115 height 9
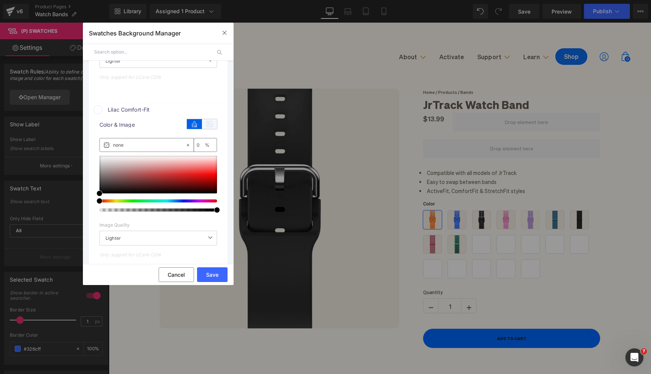
click at [205, 129] on icon at bounding box center [209, 124] width 15 height 10
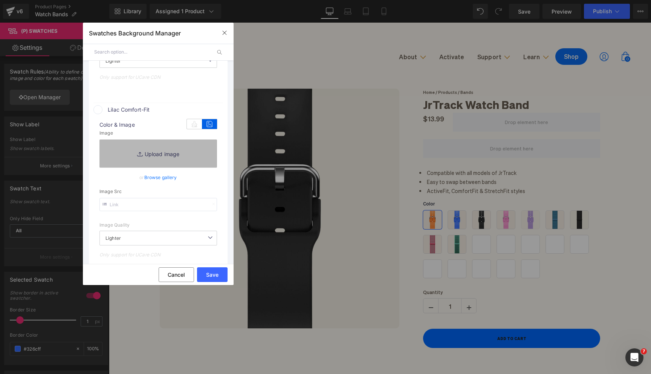
click at [162, 158] on link "Replace Image" at bounding box center [158, 153] width 118 height 28
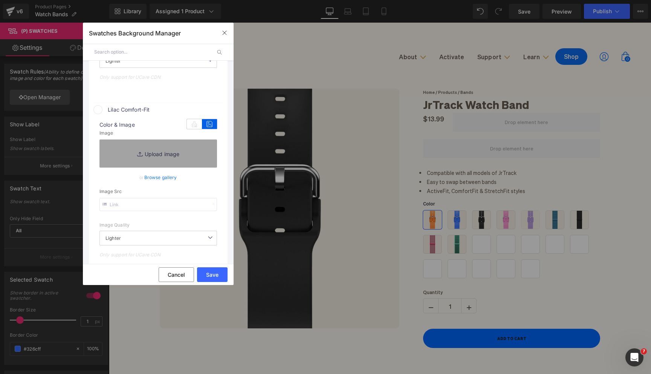
type input "C:\fakepath\13_96e7515e-6984-44f4-99d6-6f8dc51b00fc_430x.webp"
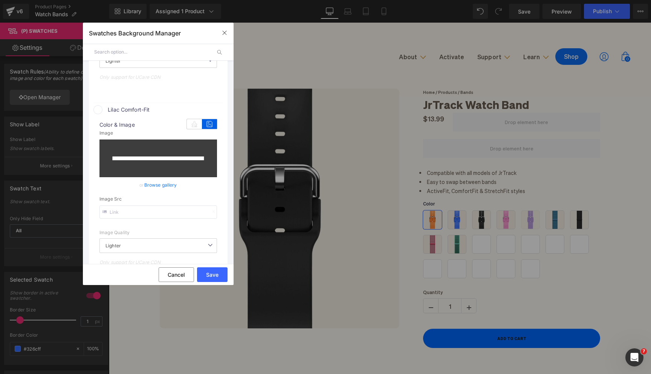
type input "[URL][DOMAIN_NAME]"
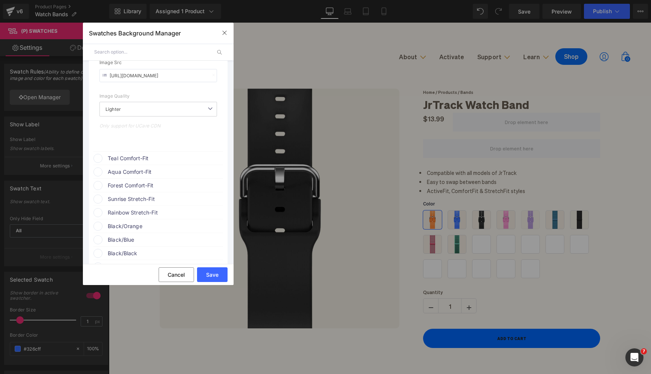
scroll to position [1101, 0]
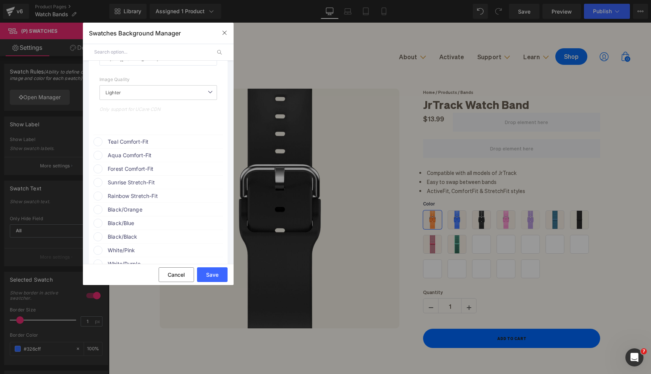
click at [174, 144] on span "Teal Comfort-Fit" at bounding box center [165, 141] width 115 height 9
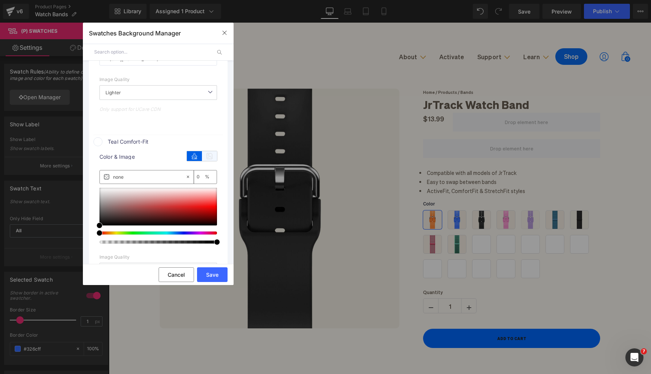
click at [208, 161] on icon at bounding box center [209, 156] width 15 height 10
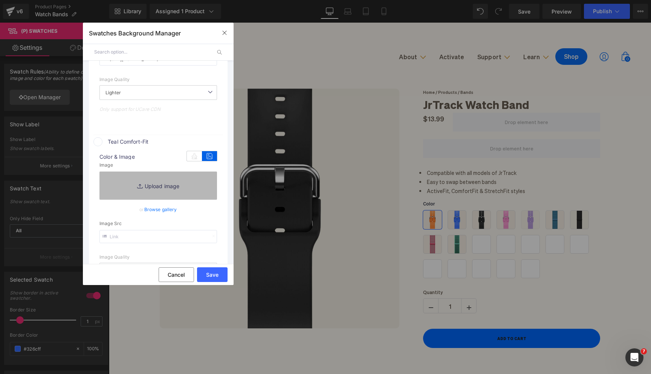
click at [174, 191] on link "Replace Image" at bounding box center [158, 185] width 118 height 28
type input "C:\fakepath\14_fc6f40d0-afd1-48d5-9e45-30e39b80e791_430x.webp"
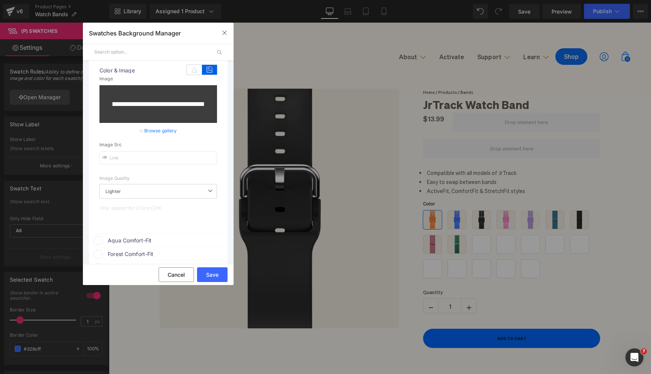
scroll to position [1180, 0]
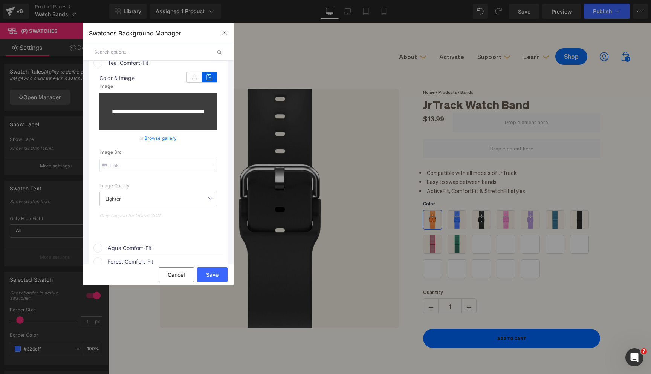
click at [158, 142] on link "Browse gallery" at bounding box center [160, 138] width 33 height 13
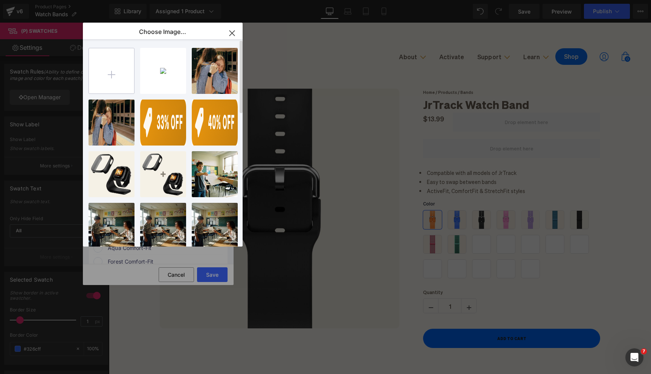
click at [115, 67] on input "file" at bounding box center [111, 70] width 45 height 45
type input "C:\fakepath\14_fc6f40d0-afd1-48d5-9e45-30e39b80e791_430x.webp"
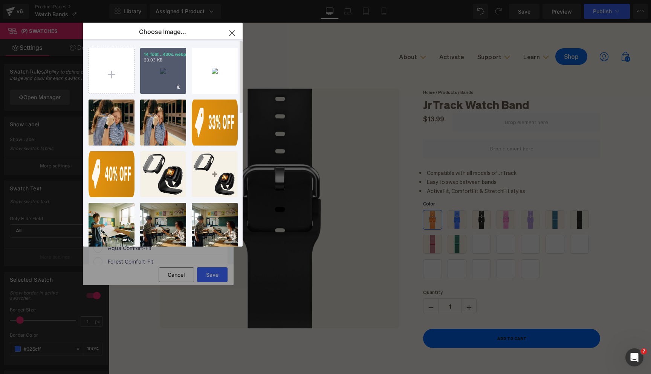
click at [163, 71] on div "14_fc6f...430x.webp 20.03 KB" at bounding box center [163, 71] width 46 height 46
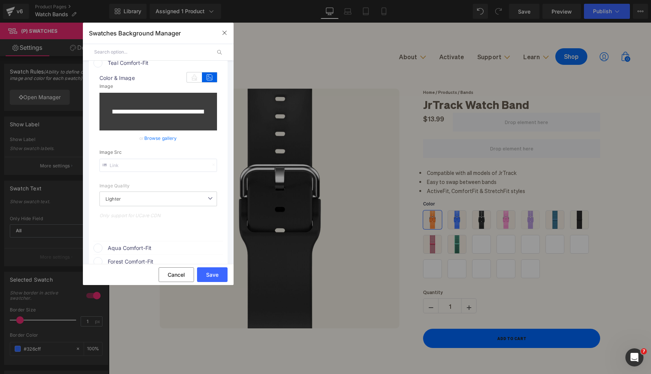
click at [181, 113] on div at bounding box center [154, 112] width 84 height 4
click at [159, 145] on link "Browse gallery" at bounding box center [160, 138] width 33 height 13
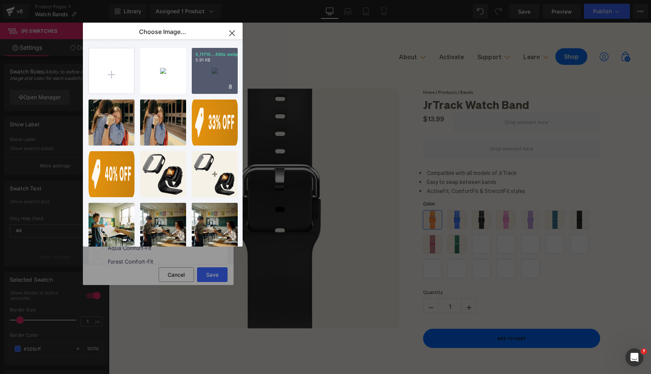
click at [224, 76] on div "5_11715...430x.webp 5.91 KB" at bounding box center [215, 71] width 46 height 46
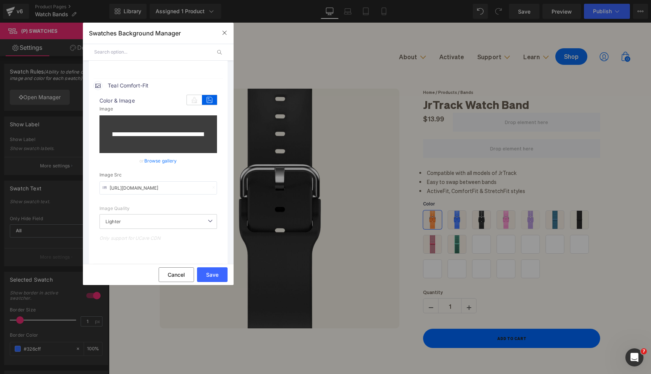
scroll to position [1154, 0]
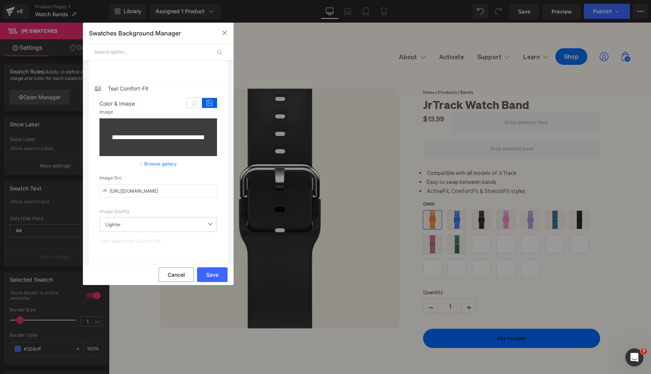
click at [166, 170] on link "Browse gallery" at bounding box center [160, 163] width 33 height 13
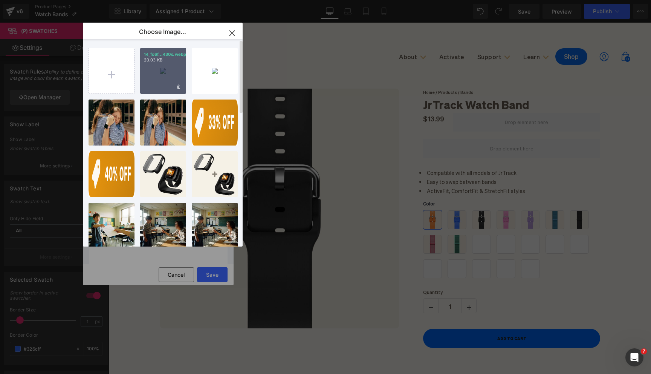
click at [178, 75] on div "14_fc6f...430x.webp 20.03 KB" at bounding box center [163, 71] width 46 height 46
type input "[URL][DOMAIN_NAME]"
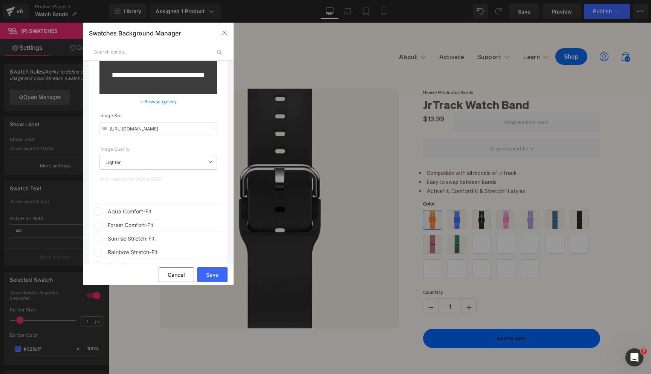
scroll to position [1259, 0]
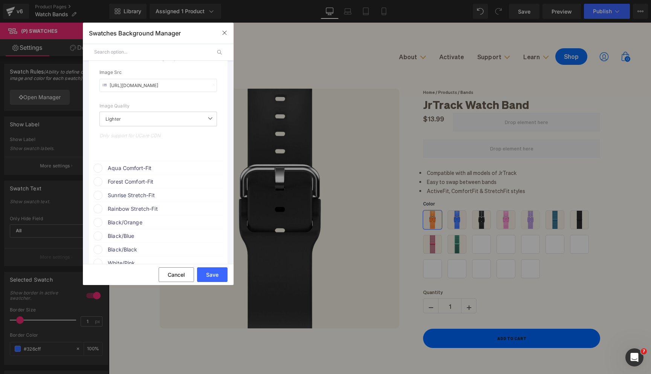
click at [154, 173] on span "Aqua Comfort-Fit" at bounding box center [165, 168] width 115 height 9
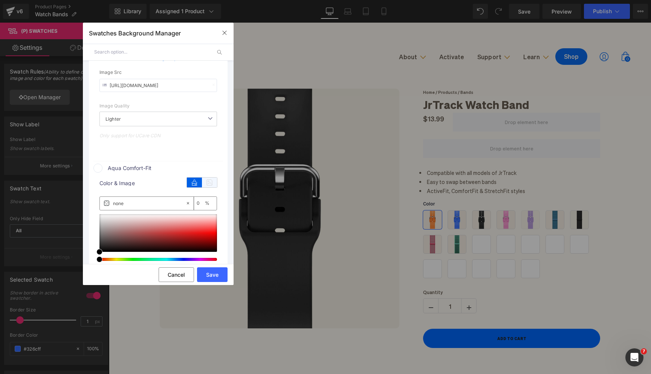
click at [212, 186] on icon at bounding box center [209, 182] width 15 height 10
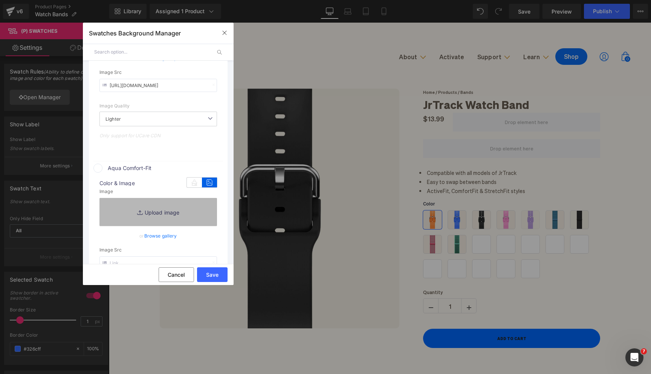
click at [182, 214] on link "Replace Image" at bounding box center [158, 212] width 118 height 28
click at [144, 173] on span "Aqua Comfort-Fit" at bounding box center [165, 168] width 115 height 9
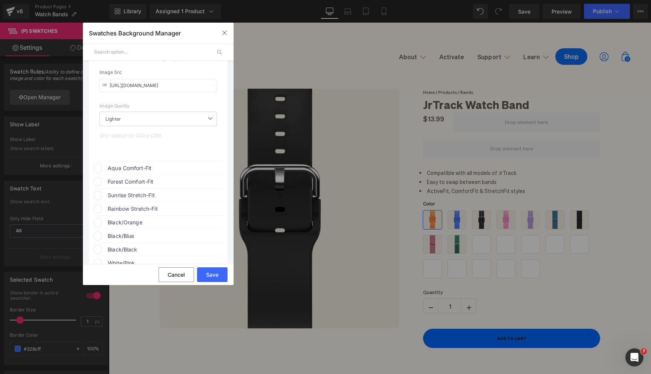
click at [144, 200] on span "Sunrise Stretch-Fit" at bounding box center [165, 195] width 115 height 9
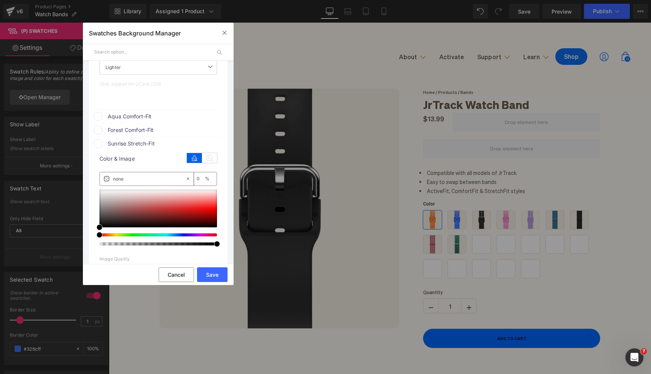
scroll to position [1314, 0]
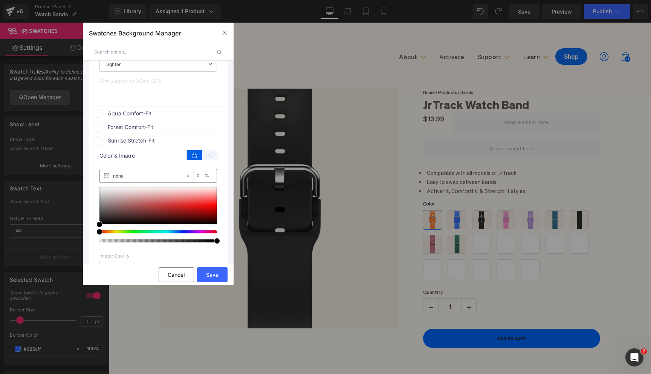
click at [204, 156] on icon at bounding box center [209, 155] width 15 height 10
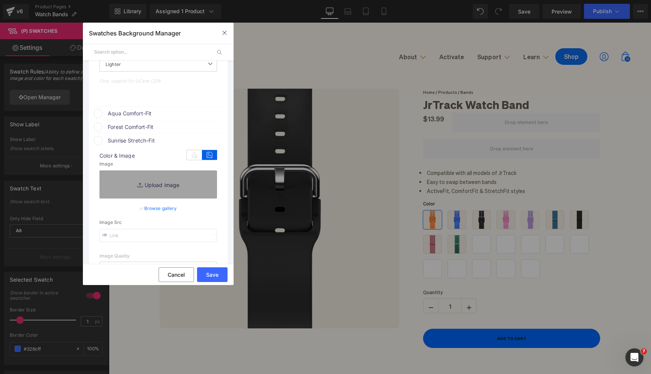
click at [155, 210] on link "Browse gallery" at bounding box center [160, 208] width 33 height 13
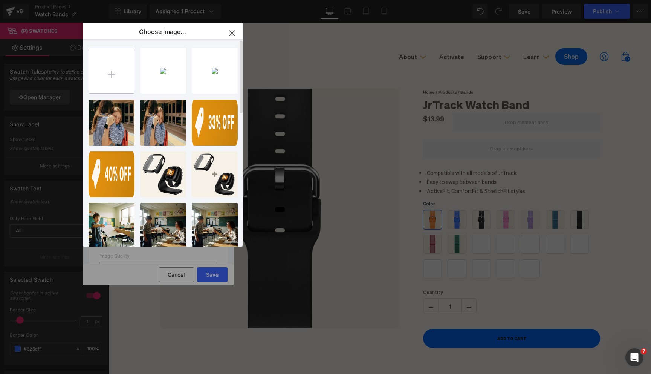
click at [121, 64] on input "file" at bounding box center [111, 70] width 45 height 45
type input "C:\fakepath\18_6dadfe5f-fbbf-4960-affd-87ebda5aea52_430x.webp"
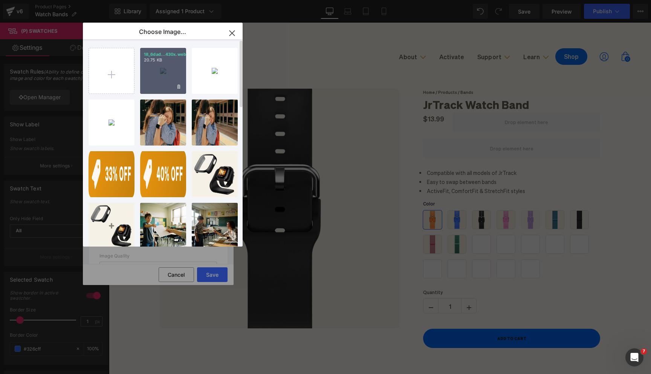
click at [163, 68] on div "18_6dad...430x.webp 20.75 KB" at bounding box center [163, 71] width 46 height 46
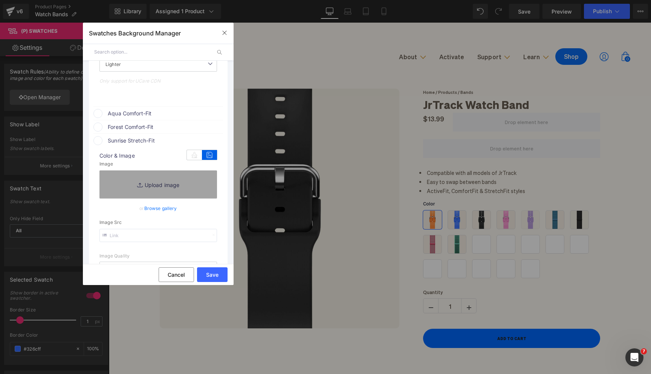
click at [161, 214] on link "Browse gallery" at bounding box center [160, 208] width 33 height 13
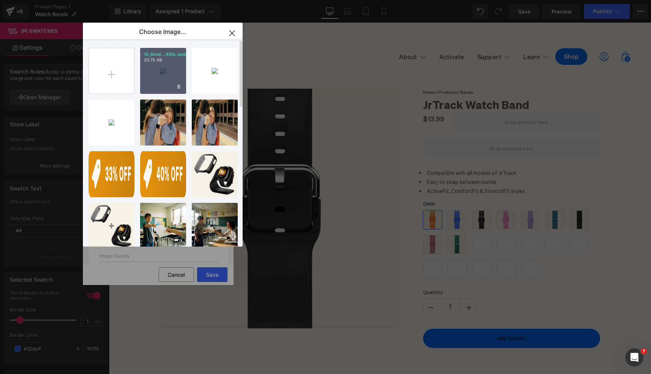
click at [162, 90] on div "18_6dad...430x.webp 20.75 KB" at bounding box center [163, 71] width 46 height 46
type input "[URL][DOMAIN_NAME]"
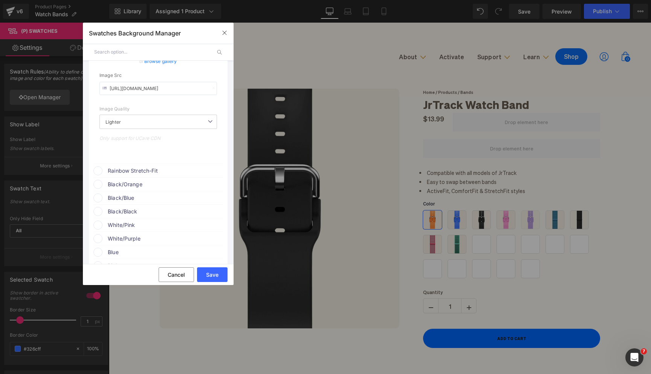
scroll to position [1512, 0]
click at [147, 137] on span "Rainbow Stretch-Fit" at bounding box center [165, 132] width 115 height 9
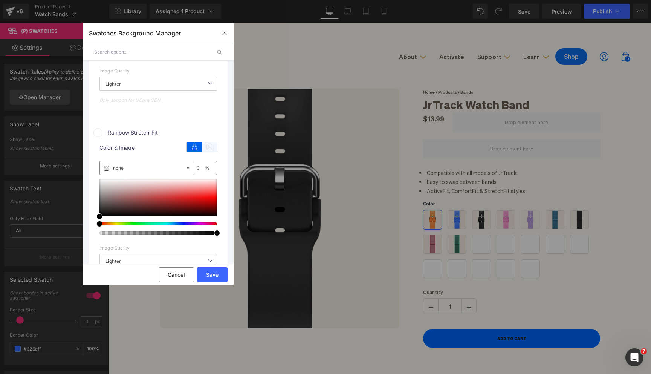
click at [207, 152] on icon at bounding box center [209, 147] width 15 height 10
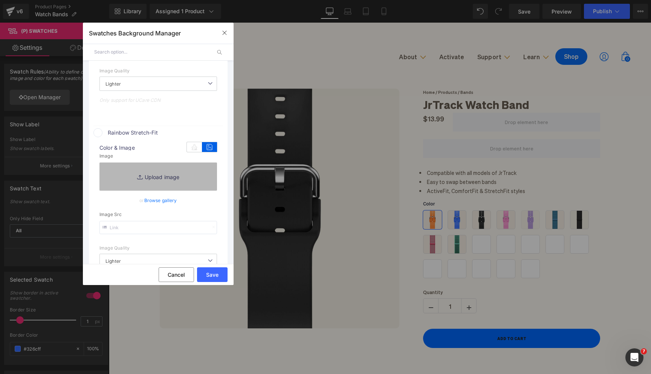
click at [154, 179] on link "Replace Image" at bounding box center [158, 176] width 118 height 28
type input "C:\fakepath\19_7939bf00-2381-4a6d-8f0d-946ff200c45b_430x.webp"
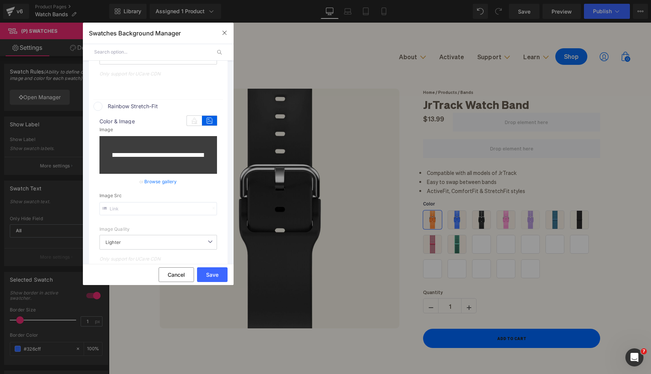
scroll to position [1542, 0]
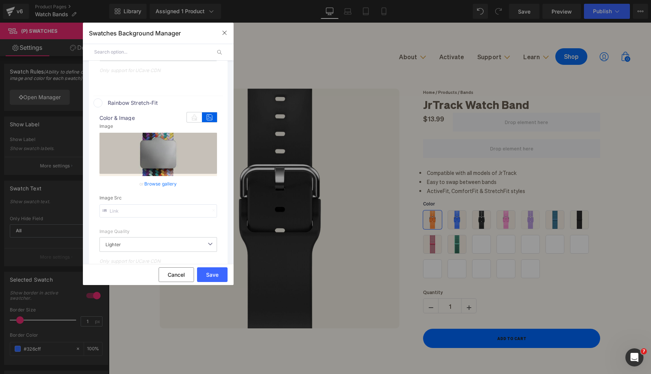
type input "[URL][DOMAIN_NAME]"
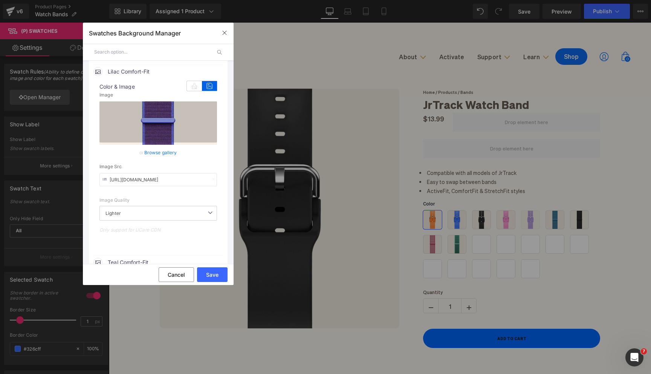
scroll to position [977, 0]
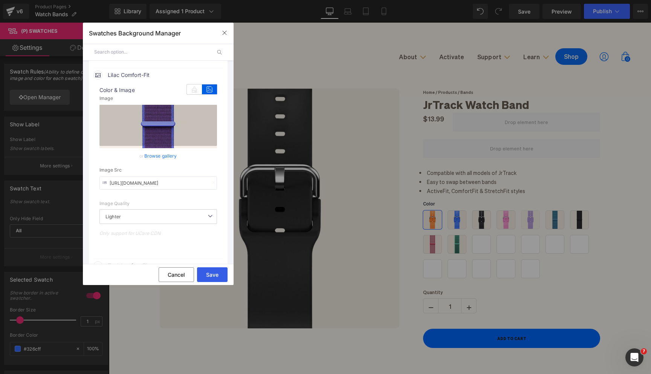
click at [207, 268] on button "Save" at bounding box center [212, 274] width 31 height 15
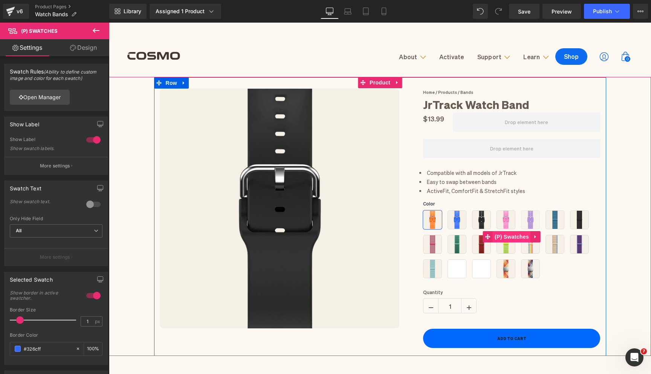
click at [512, 235] on span "(P) Swatches" at bounding box center [512, 236] width 38 height 11
click at [509, 238] on span "(P) Swatches" at bounding box center [512, 236] width 38 height 11
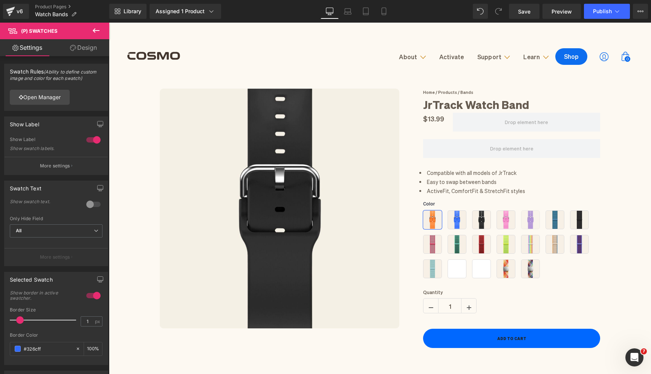
click at [89, 44] on link "Design" at bounding box center [83, 47] width 55 height 17
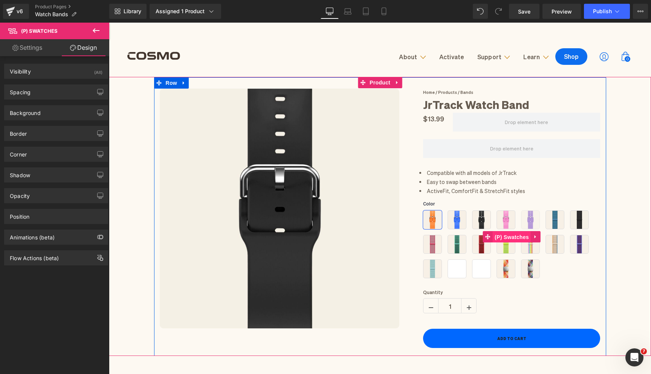
click at [516, 235] on span "(P) Swatches" at bounding box center [512, 236] width 38 height 11
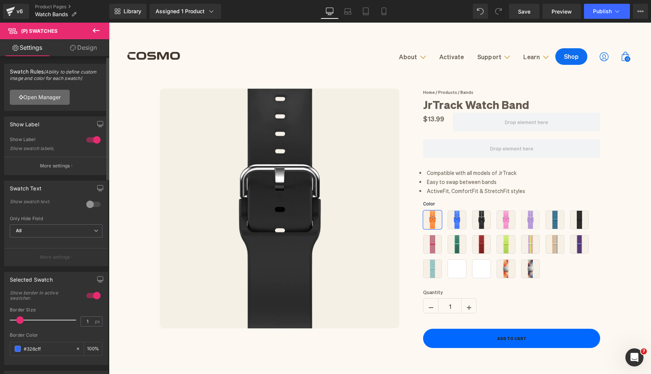
click at [56, 100] on link "Open Manager" at bounding box center [40, 97] width 60 height 15
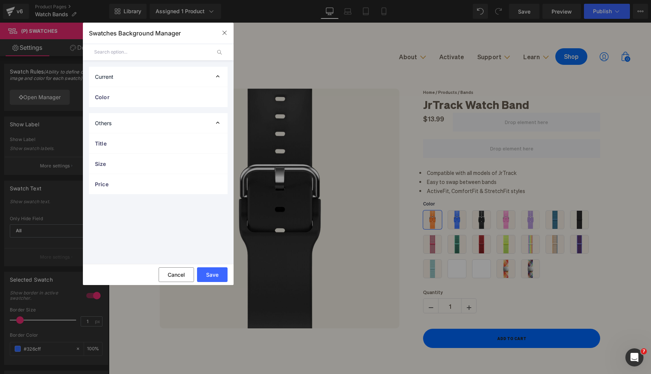
click at [150, 80] on div "Current" at bounding box center [158, 77] width 139 height 20
click at [151, 102] on div "Color" at bounding box center [158, 97] width 139 height 20
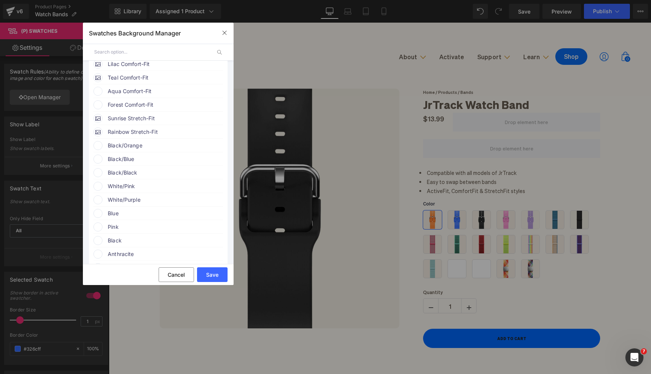
scroll to position [253, 0]
click at [126, 122] on span "Aqua Comfort-Fit" at bounding box center [165, 117] width 115 height 9
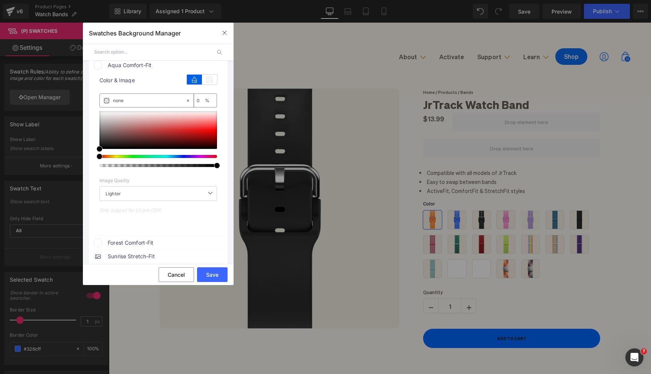
scroll to position [294, 0]
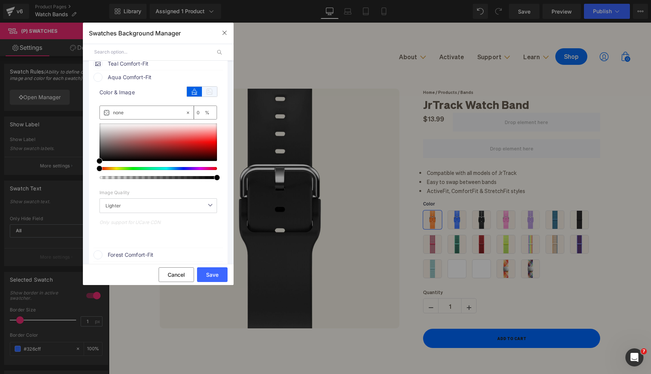
click at [203, 96] on icon at bounding box center [209, 92] width 15 height 10
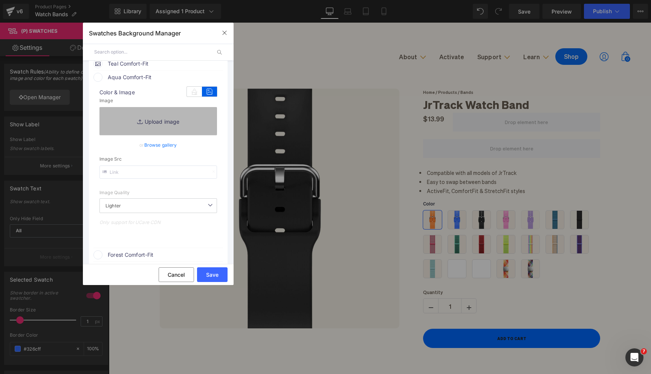
click at [156, 127] on link "Replace Image" at bounding box center [158, 121] width 118 height 28
click at [163, 129] on link "Replace Image" at bounding box center [158, 121] width 118 height 28
type input "C:\fakepath\17_aff7fb4f-4194-4979-8d11-edb578f4095d_430x.webp"
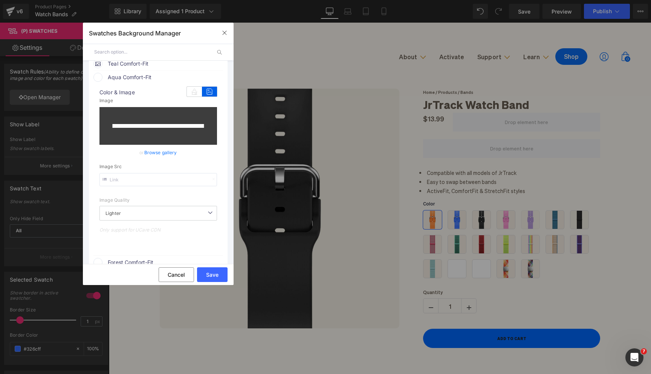
type input "[URL][DOMAIN_NAME]"
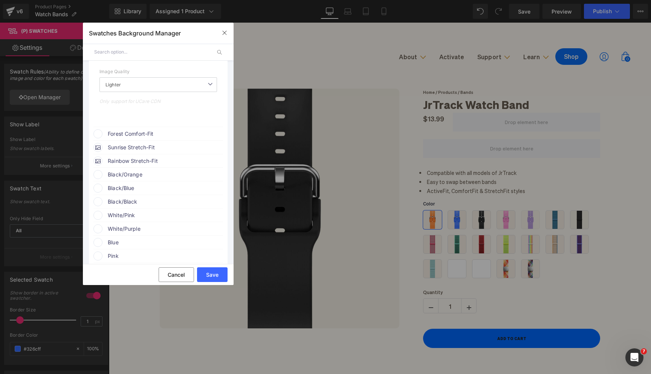
scroll to position [482, 0]
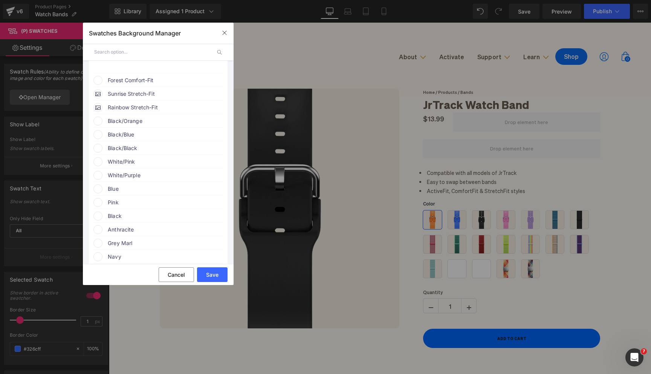
click at [147, 85] on span "Forest Comfort-Fit" at bounding box center [165, 80] width 115 height 9
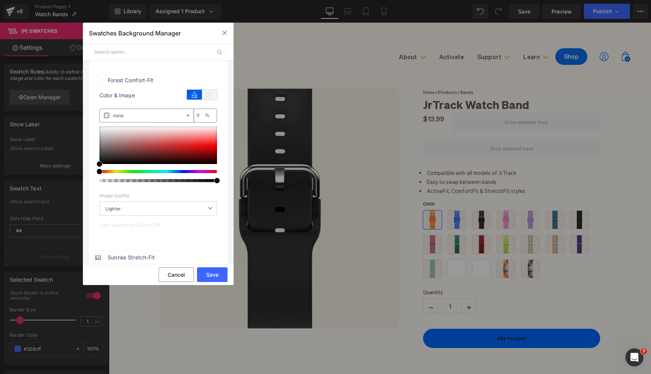
click at [206, 99] on icon at bounding box center [209, 95] width 15 height 10
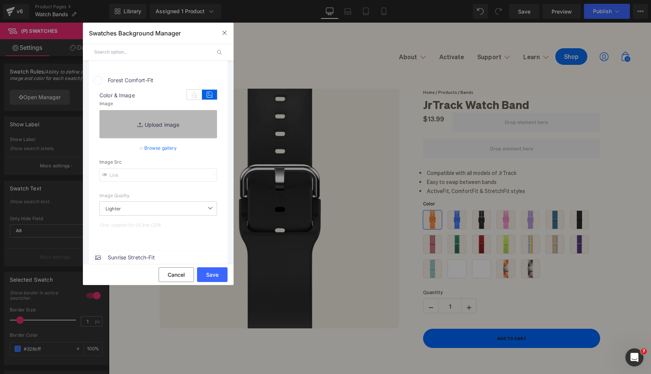
click at [177, 132] on link "Replace Image" at bounding box center [158, 124] width 118 height 28
type input "C:\fakepath\15_e622a058-13de-4652-9175-10fa739606e9_430x.webp"
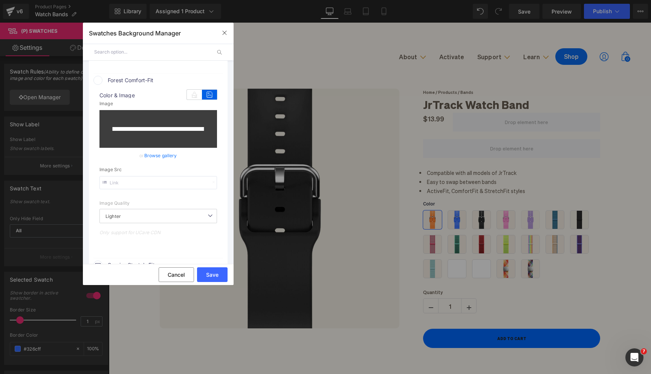
type input "[URL][DOMAIN_NAME]"
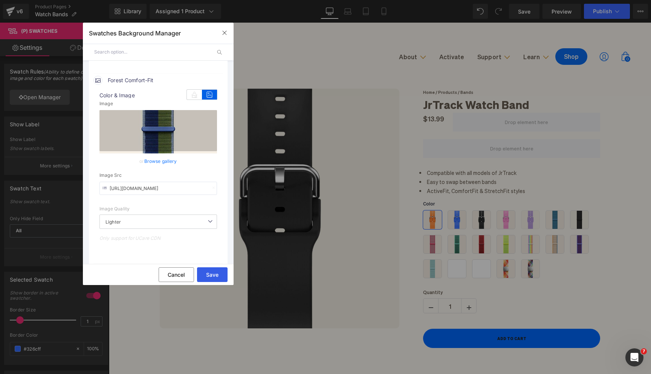
click at [216, 274] on button "Save" at bounding box center [212, 274] width 31 height 15
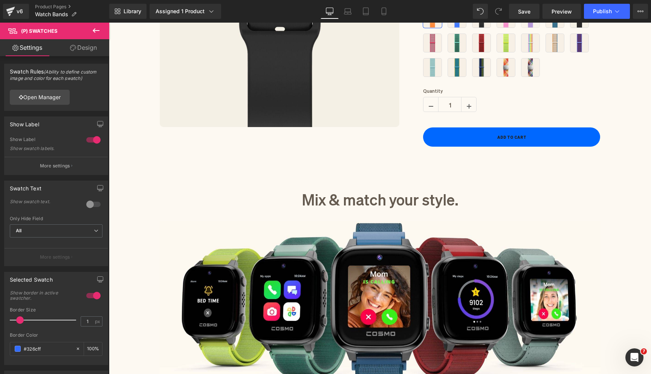
scroll to position [0, 0]
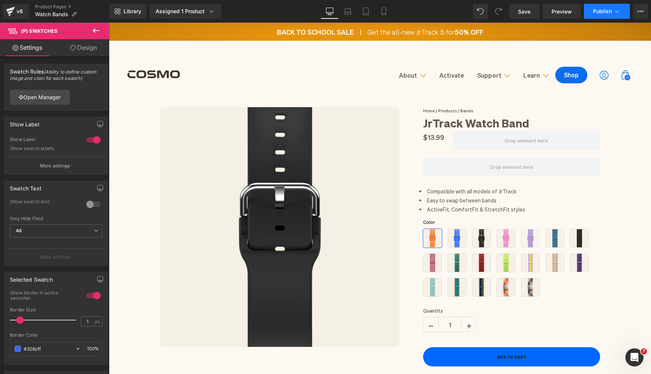
click at [601, 11] on span "Publish" at bounding box center [602, 11] width 19 height 6
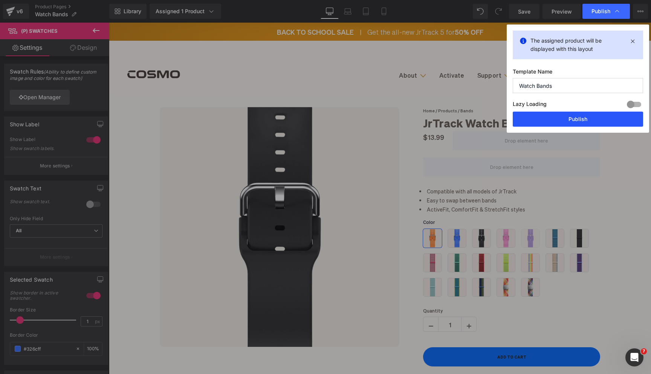
click at [559, 121] on button "Publish" at bounding box center [578, 119] width 130 height 15
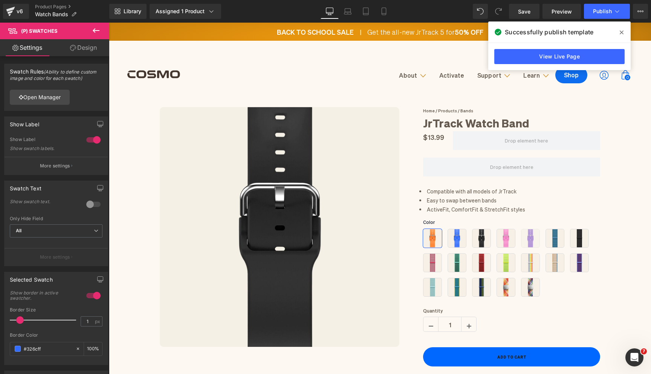
click at [621, 32] on icon at bounding box center [622, 33] width 4 height 4
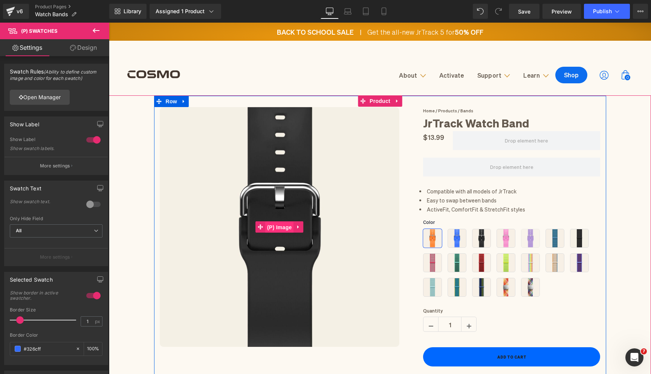
click at [282, 225] on span "(P) Image" at bounding box center [279, 227] width 29 height 11
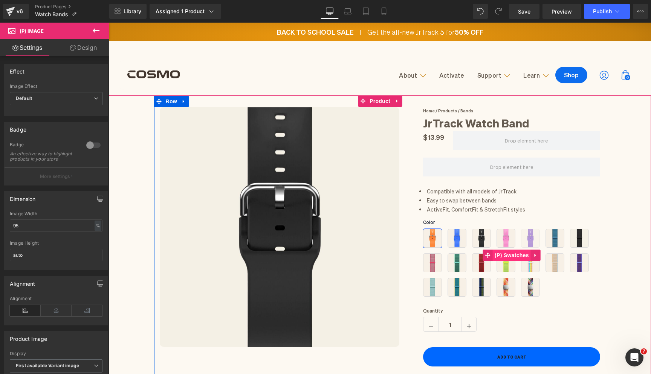
click at [509, 256] on span "(P) Swatches" at bounding box center [512, 254] width 38 height 11
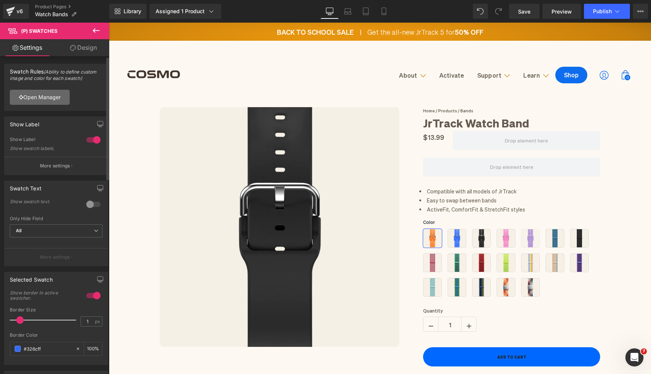
click at [37, 97] on link "Open Manager" at bounding box center [40, 97] width 60 height 15
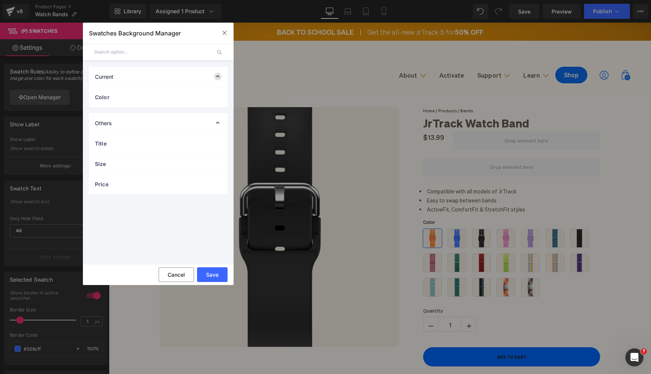
click at [219, 80] on icon at bounding box center [218, 77] width 8 height 8
click at [214, 95] on div "Color" at bounding box center [158, 97] width 139 height 20
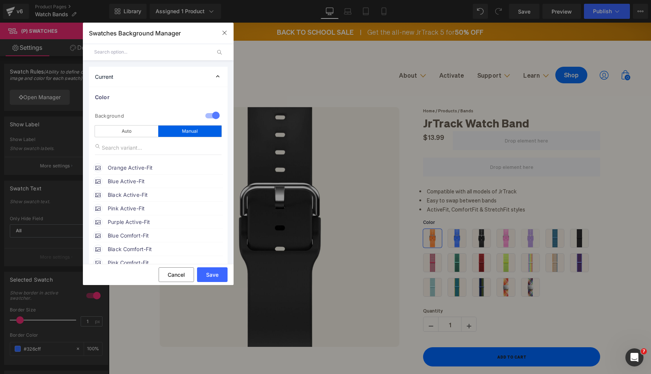
scroll to position [52, 0]
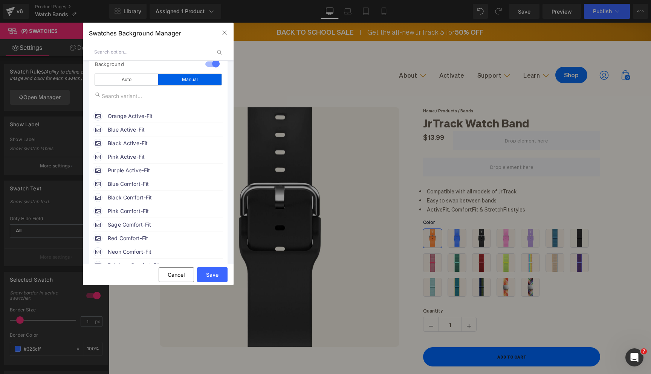
click at [127, 168] on span "Purple Active-Fit" at bounding box center [165, 170] width 115 height 9
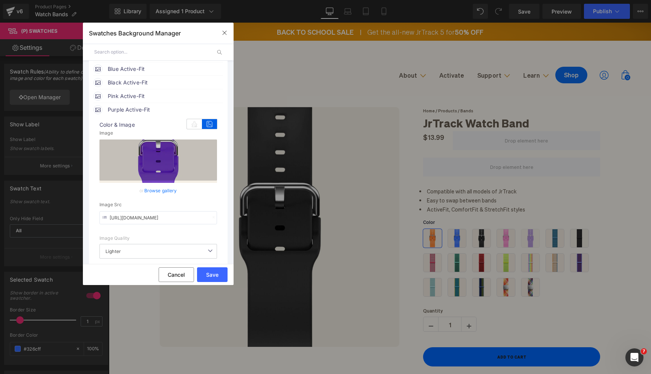
scroll to position [138, 0]
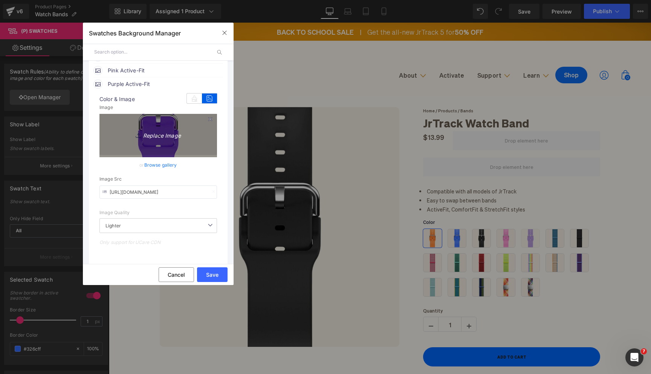
click at [164, 139] on icon "Replace Image" at bounding box center [158, 134] width 60 height 9
type input "C:\fakepath\Bands Main Images (10).png"
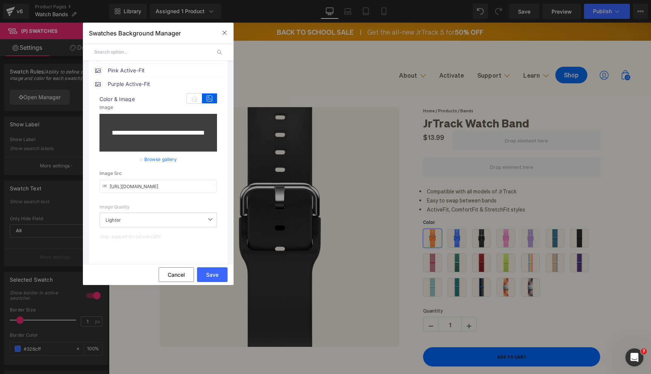
click at [158, 163] on link "Browse gallery" at bounding box center [160, 159] width 33 height 13
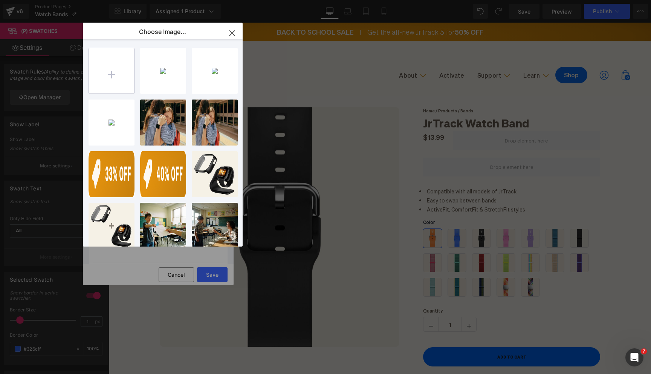
click at [115, 77] on input "file" at bounding box center [111, 70] width 45 height 45
type input "C:\fakepath\Bands Main Images (10).png"
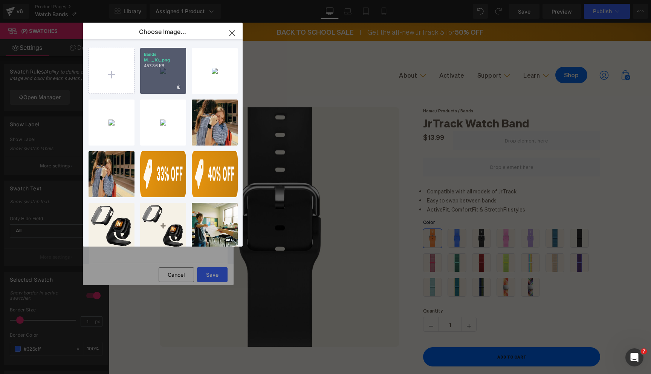
click at [154, 81] on div "Bands M..._10_.png 457.36 KB" at bounding box center [163, 71] width 46 height 46
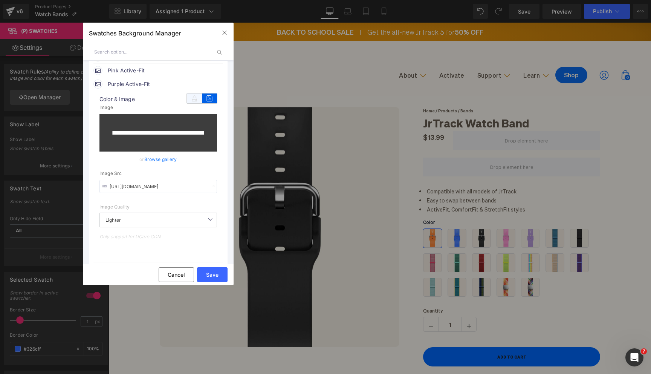
click at [189, 100] on icon at bounding box center [194, 98] width 15 height 10
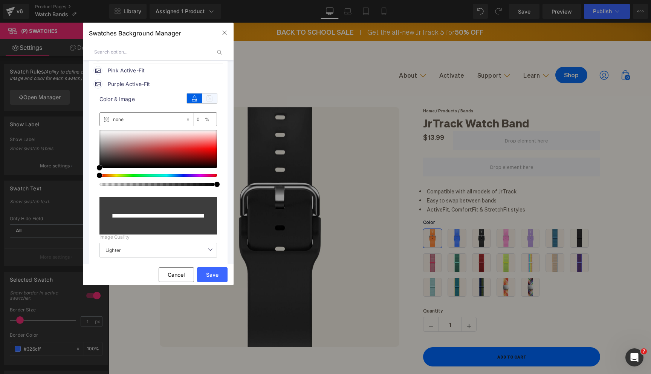
click at [204, 99] on icon at bounding box center [209, 98] width 15 height 10
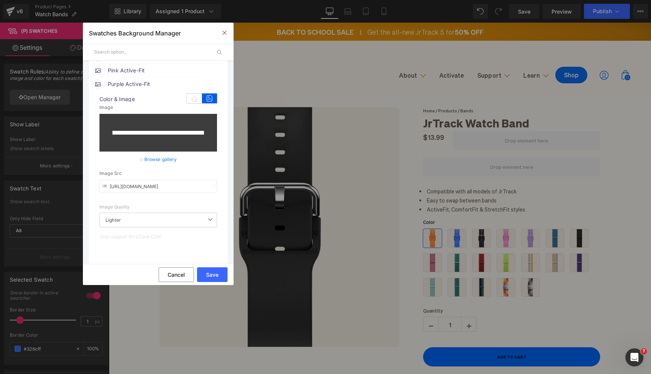
click at [166, 158] on link "Browse gallery" at bounding box center [160, 159] width 33 height 13
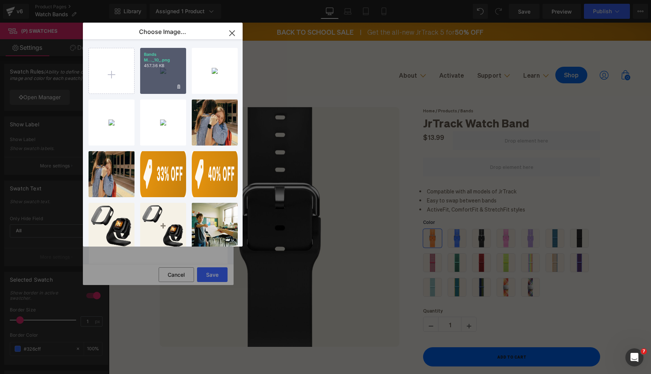
click at [171, 79] on div "Bands M..._10_.png 457.36 KB" at bounding box center [163, 71] width 46 height 46
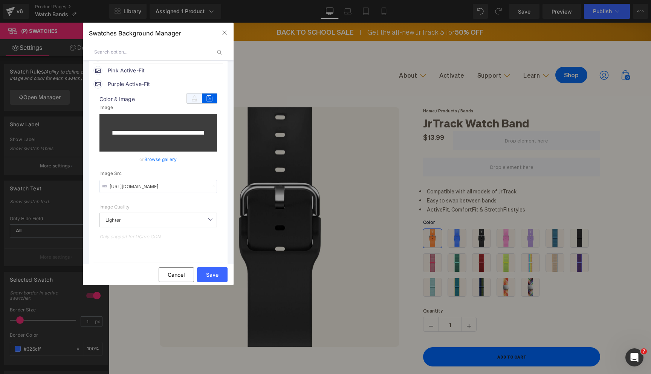
click at [194, 100] on icon at bounding box center [194, 98] width 15 height 10
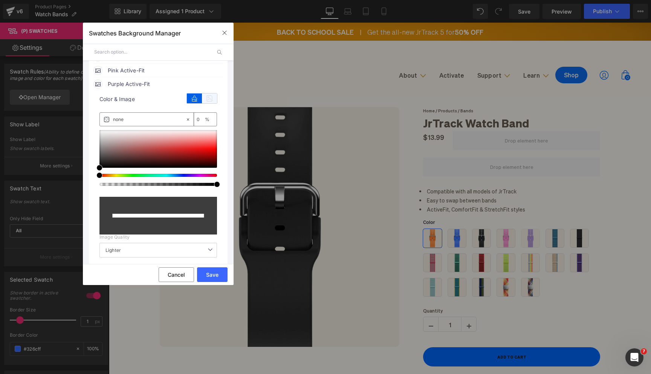
click at [208, 103] on icon at bounding box center [209, 98] width 15 height 10
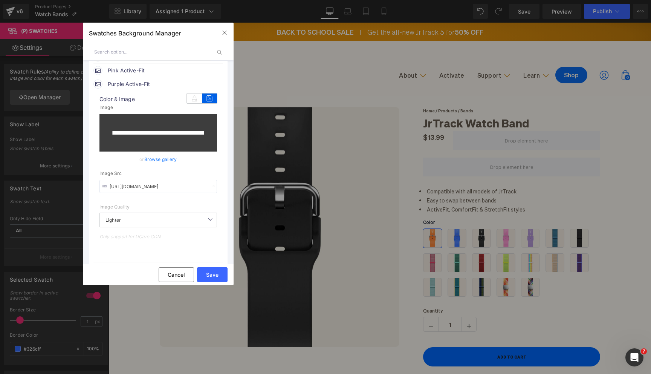
click at [164, 161] on link "Browse gallery" at bounding box center [160, 159] width 33 height 13
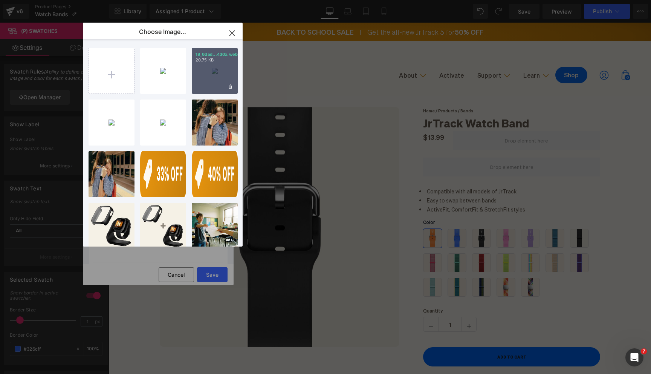
click at [213, 82] on div "18_6dad...430x.webp 20.75 KB" at bounding box center [215, 71] width 46 height 46
type input "[URL][DOMAIN_NAME]"
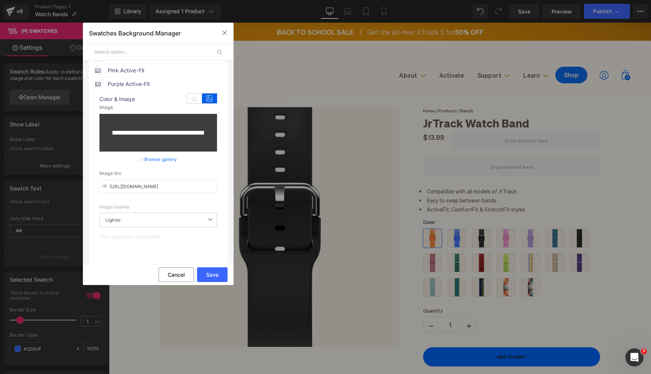
click at [191, 105] on div "Color & Image image" at bounding box center [158, 100] width 118 height 10
click at [191, 102] on icon at bounding box center [194, 98] width 15 height 10
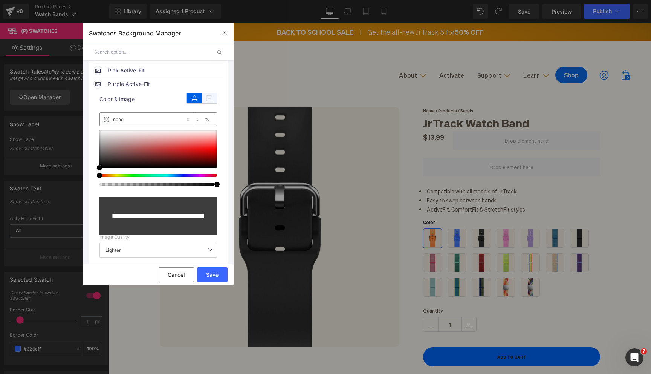
click at [205, 101] on icon at bounding box center [209, 98] width 15 height 10
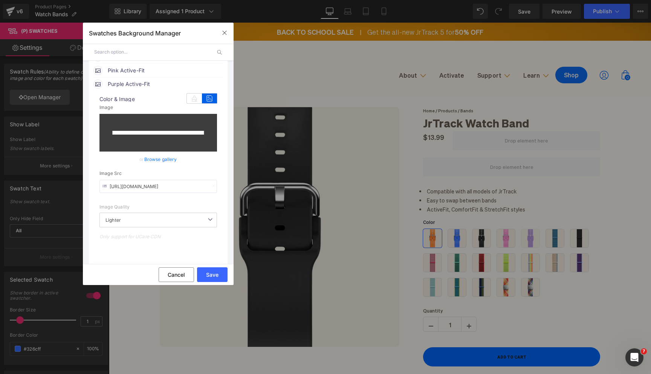
click at [155, 142] on input "file" at bounding box center [158, 133] width 118 height 38
type input "C:\fakepath\Bands Main Images (10).png"
click at [201, 222] on span "Lighter" at bounding box center [158, 220] width 118 height 15
click at [225, 36] on button "button" at bounding box center [225, 33] width 12 height 12
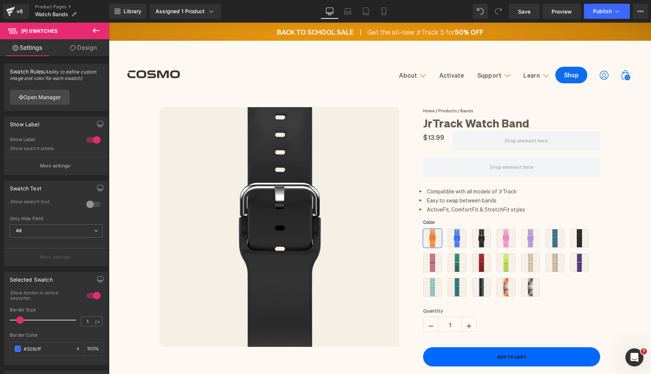
click at [517, 17] on link "Save" at bounding box center [524, 11] width 31 height 15
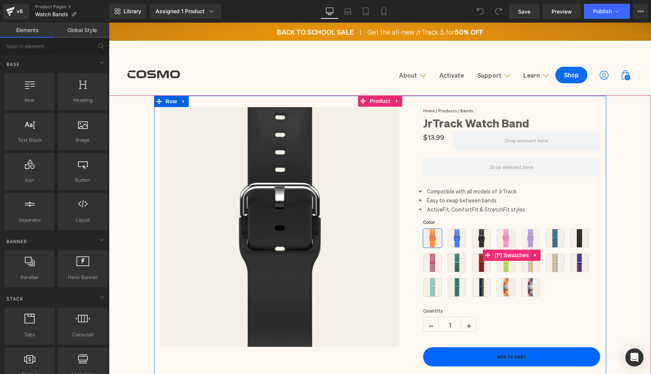
click at [512, 252] on span "(P) Swatches" at bounding box center [512, 254] width 38 height 11
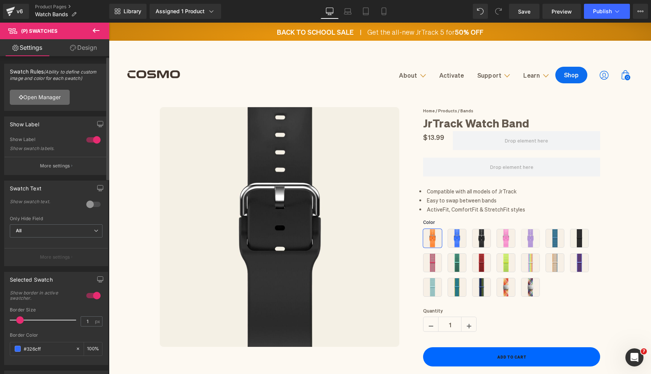
click at [58, 101] on link "Open Manager" at bounding box center [40, 97] width 60 height 15
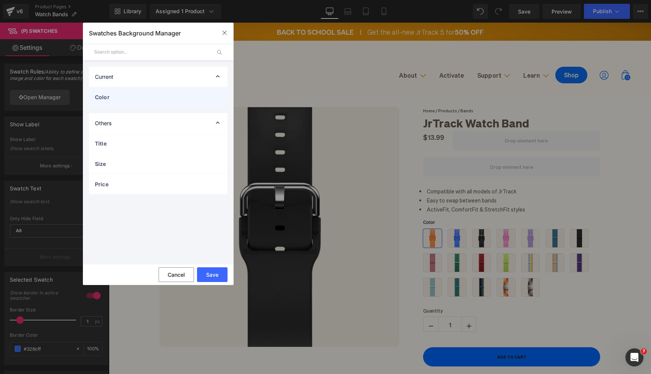
click at [151, 101] on span "Color" at bounding box center [151, 97] width 112 height 8
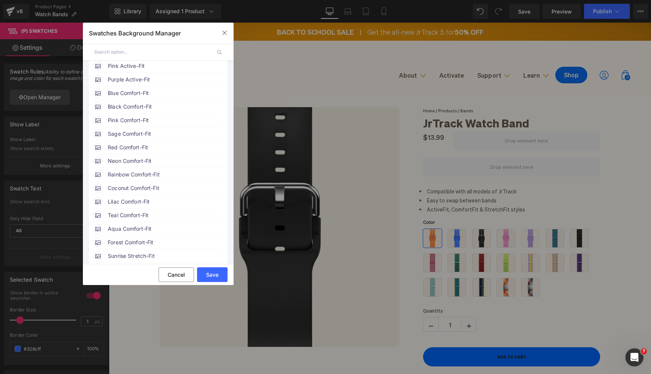
scroll to position [132, 0]
click at [184, 202] on span "Purple Active-Fit" at bounding box center [186, 204] width 4 height 5
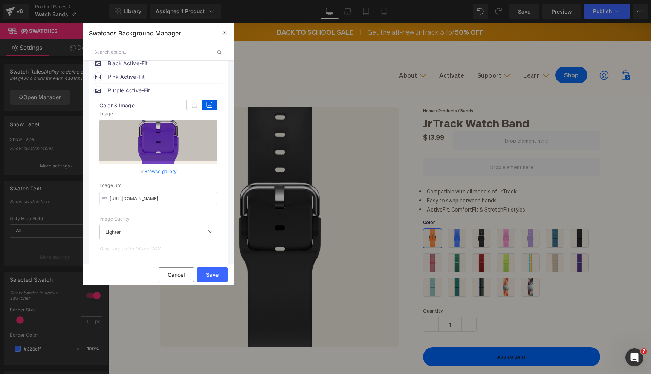
click at [158, 173] on link "Browse gallery" at bounding box center [160, 171] width 33 height 13
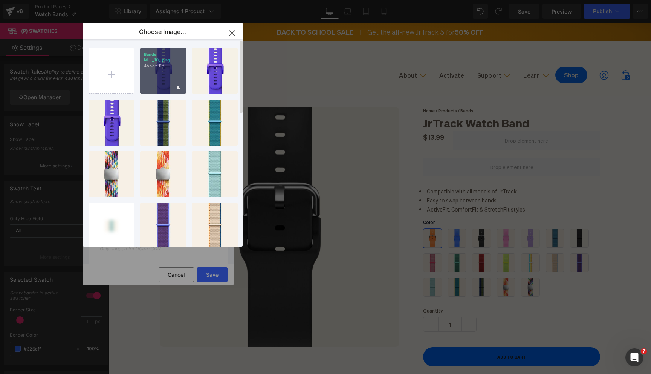
click at [151, 70] on div "Bands M..._10_.png 457.36 KB" at bounding box center [163, 71] width 46 height 46
type input "https://ucarecdn.com/5ce37a60-b109-449a-a782-64b4e53450d5/-/format/auto/-/previ…"
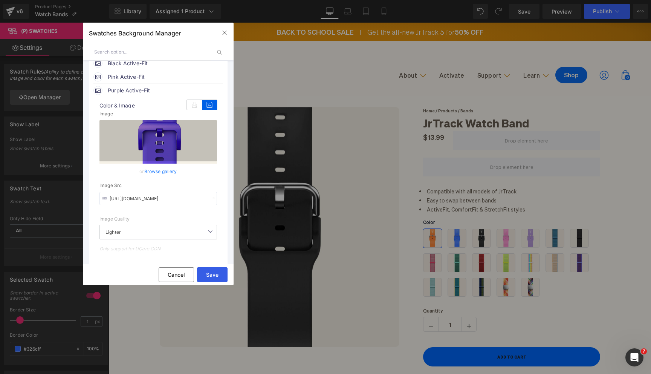
click at [0, 0] on button "Save" at bounding box center [0, 0] width 0 height 0
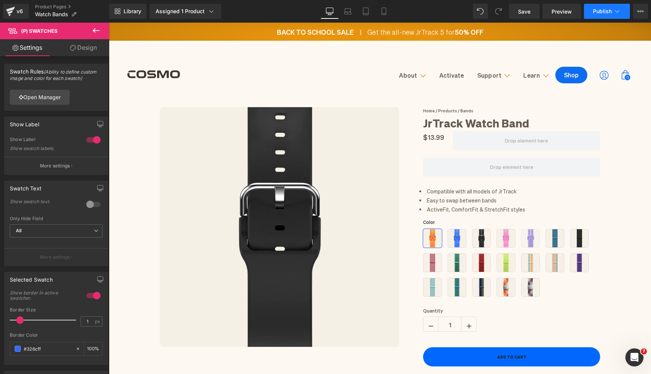
click at [596, 11] on span "Publish" at bounding box center [602, 11] width 19 height 6
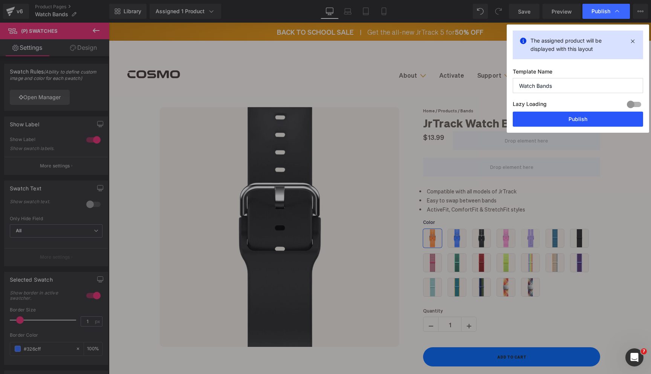
click at [554, 121] on button "Publish" at bounding box center [578, 119] width 130 height 15
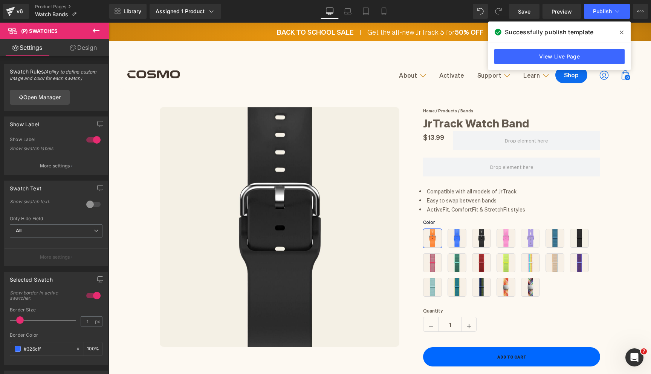
click at [622, 33] on icon at bounding box center [622, 33] width 4 height 4
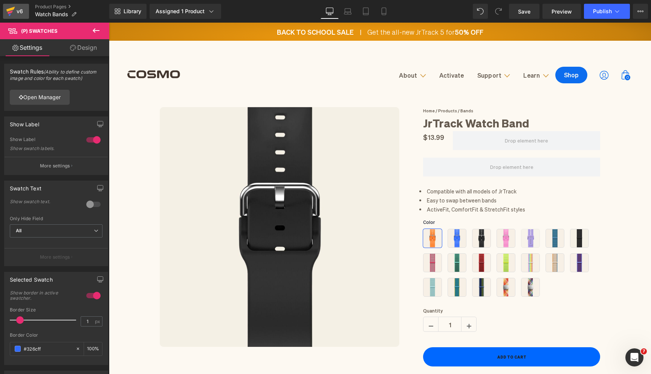
click at [12, 10] on icon at bounding box center [10, 11] width 9 height 19
